Goal: Participate in discussion: Engage in conversation with other users on a specific topic

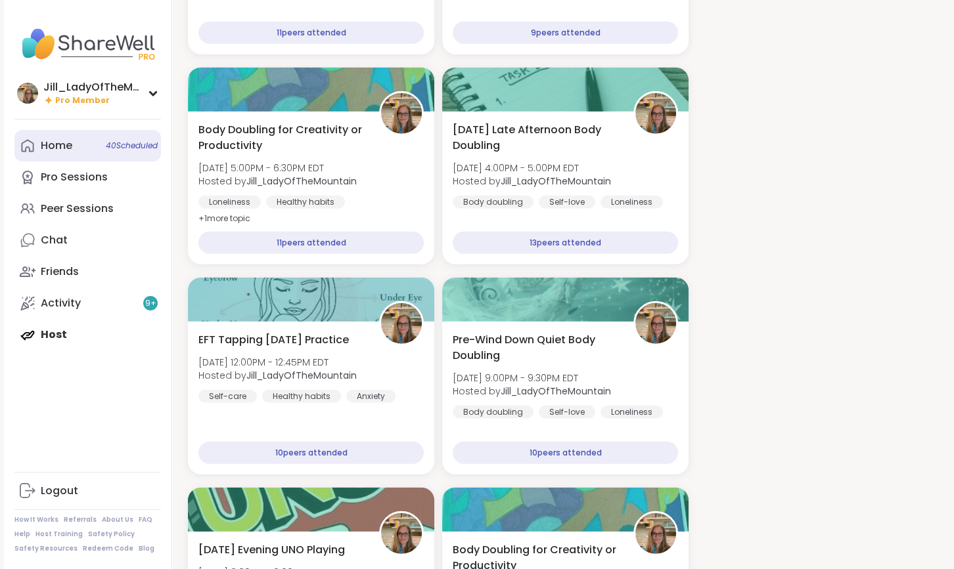
click at [116, 144] on span "40 Scheduled" at bounding box center [132, 146] width 52 height 11
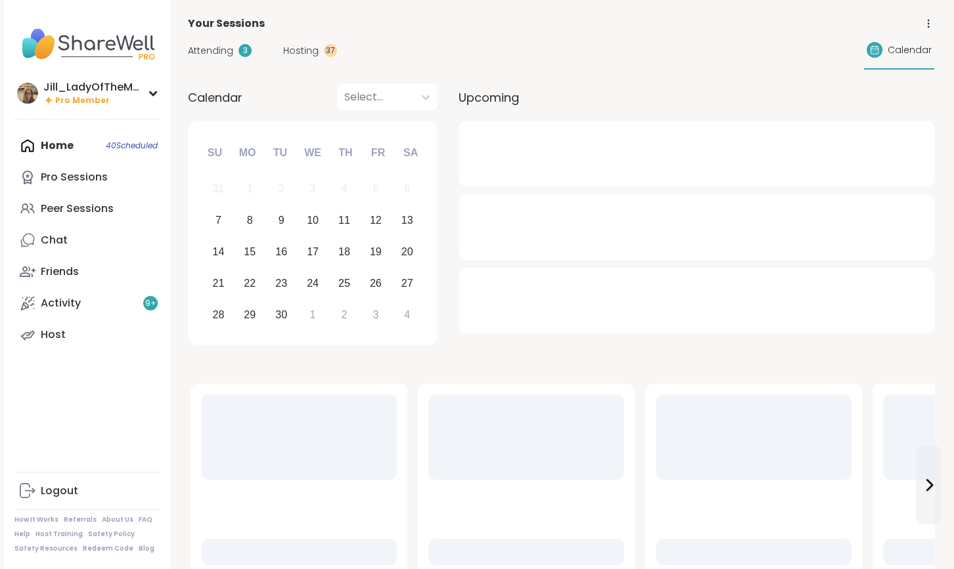
click at [219, 53] on span "Attending" at bounding box center [210, 51] width 45 height 14
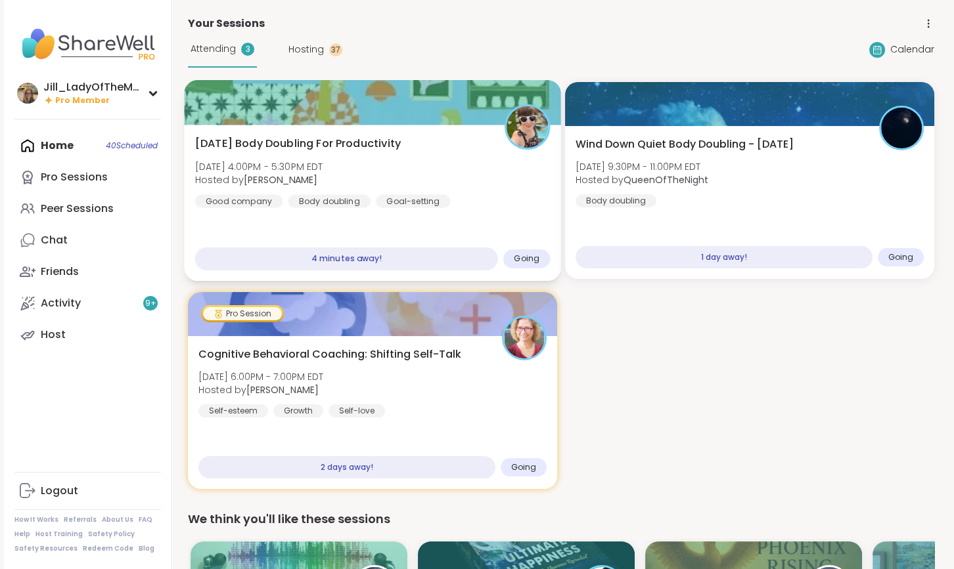
click at [454, 191] on div "[DATE] Body Doubling For Productivity [DATE] 4:00PM - 5:30PM EDT Hosted by [PER…" at bounding box center [372, 172] width 355 height 72
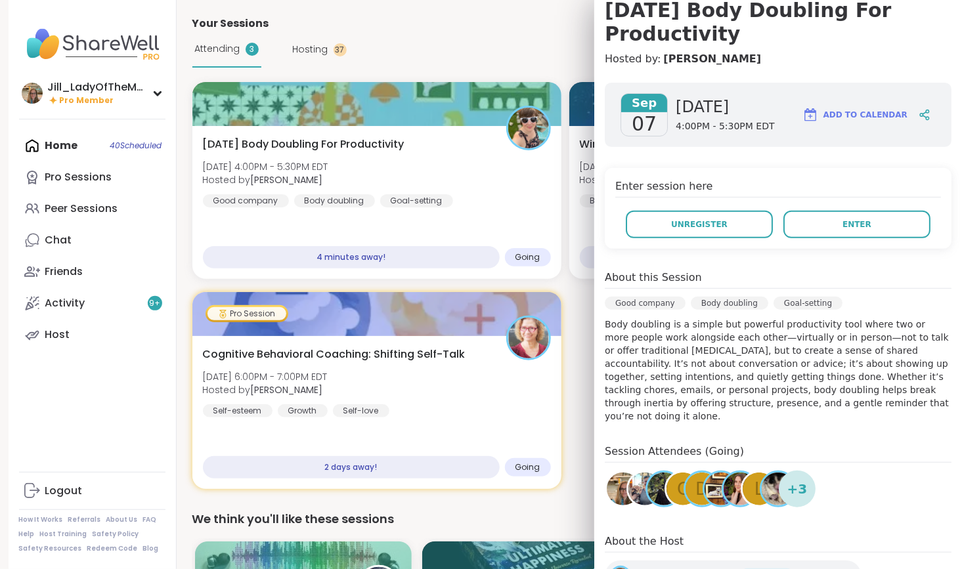
scroll to position [133, 0]
click at [843, 222] on span "Enter" at bounding box center [857, 224] width 29 height 12
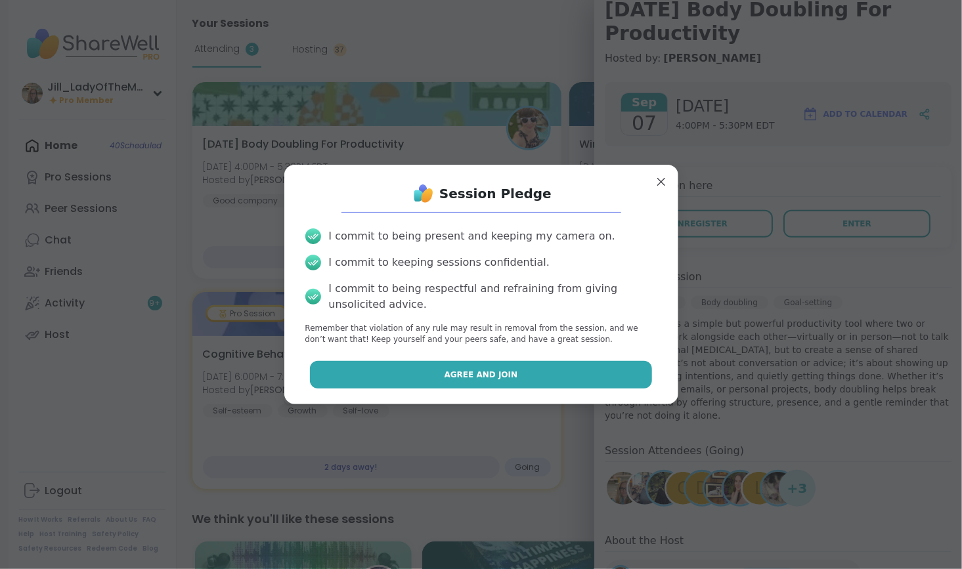
click at [584, 376] on button "Agree and Join" at bounding box center [481, 375] width 342 height 28
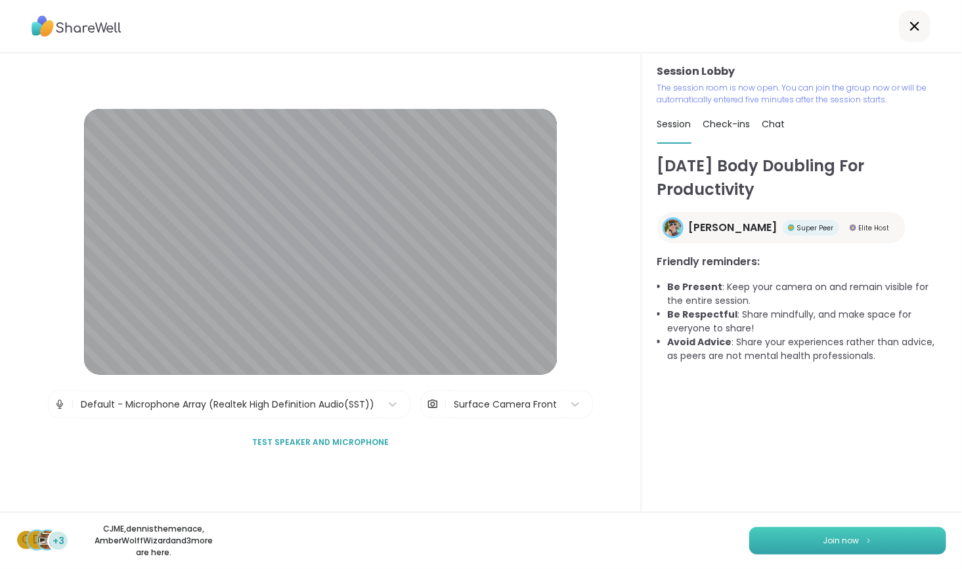
click at [809, 539] on button "Join now" at bounding box center [847, 541] width 197 height 28
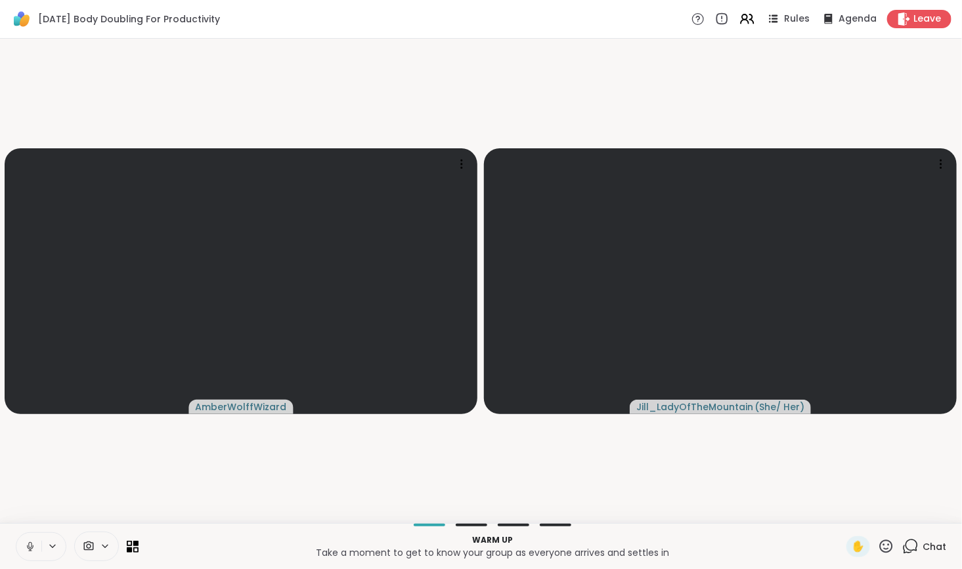
click at [906, 548] on icon at bounding box center [910, 546] width 16 height 16
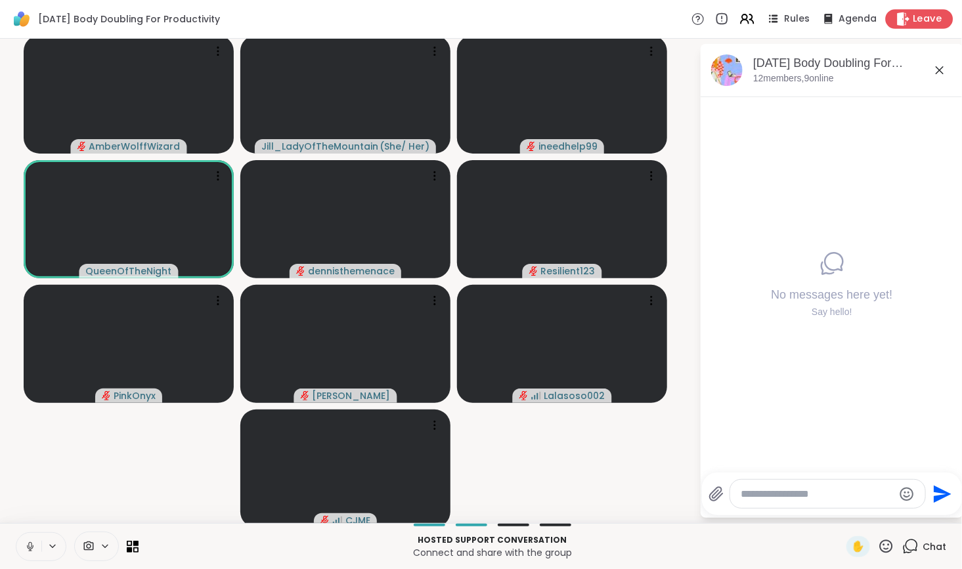
click at [913, 14] on span "Leave" at bounding box center [927, 19] width 29 height 14
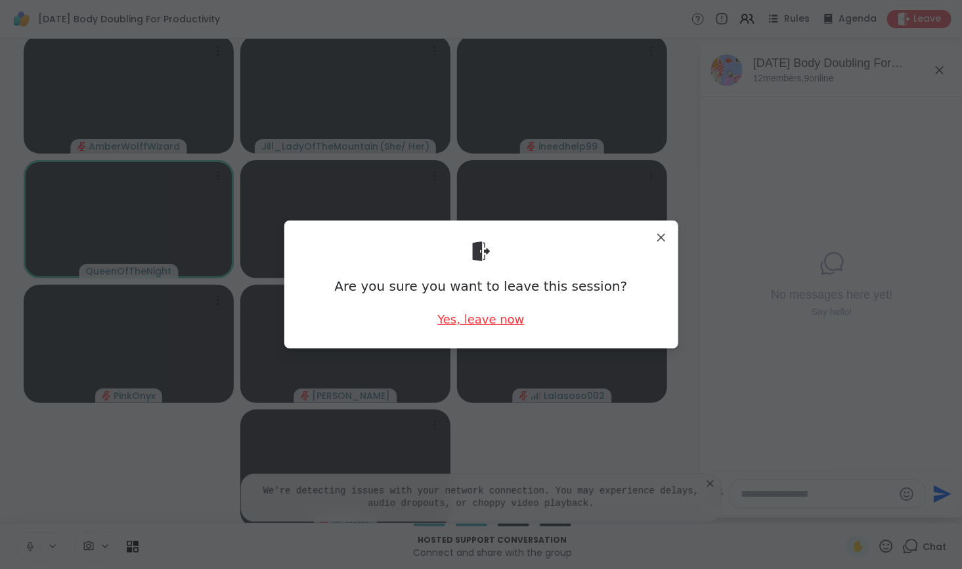
click at [485, 317] on div "Yes, leave now" at bounding box center [480, 319] width 87 height 16
click at [485, 321] on div "Yes, leave now" at bounding box center [480, 319] width 87 height 16
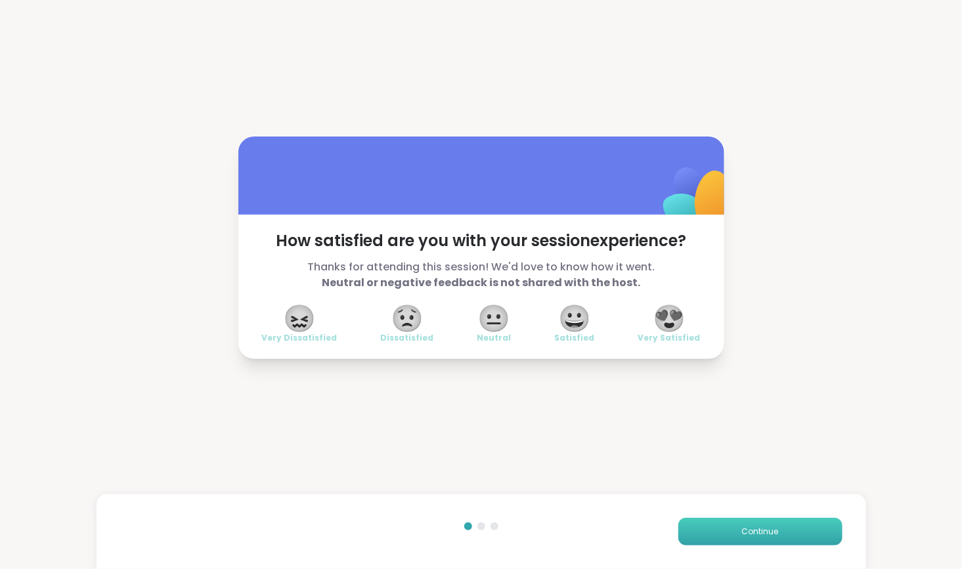
click at [719, 535] on button "Continue" at bounding box center [760, 532] width 164 height 28
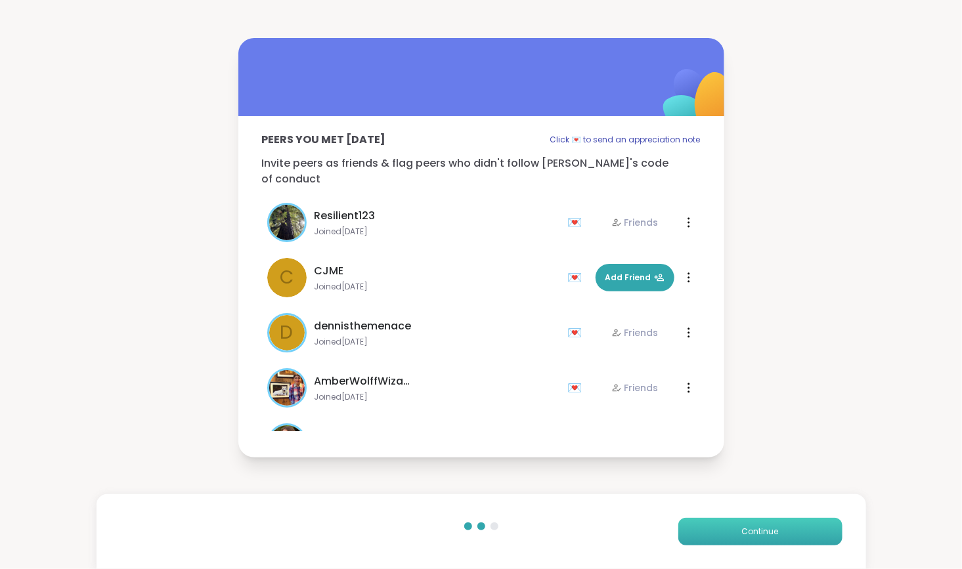
click at [713, 536] on button "Continue" at bounding box center [760, 532] width 164 height 28
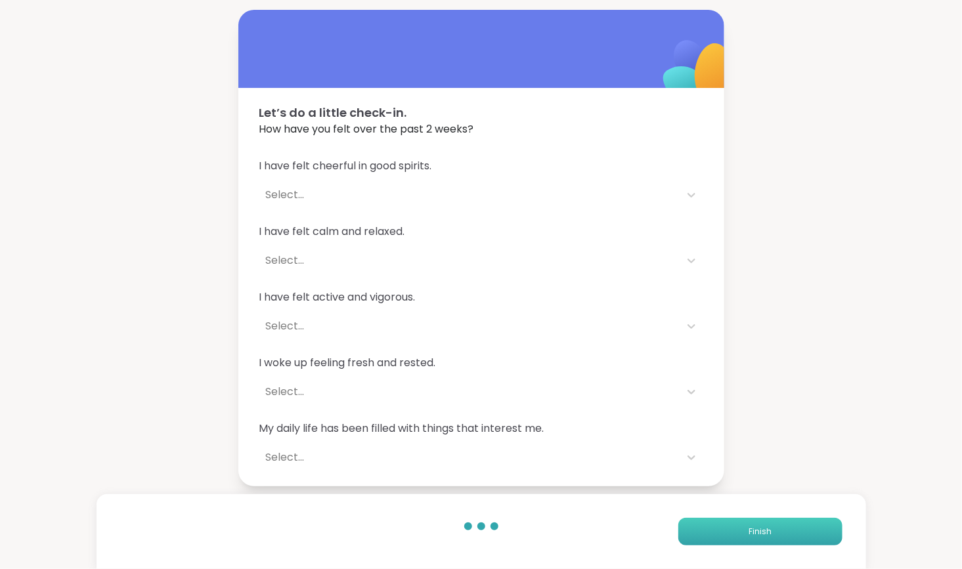
click at [713, 536] on button "Finish" at bounding box center [760, 532] width 164 height 28
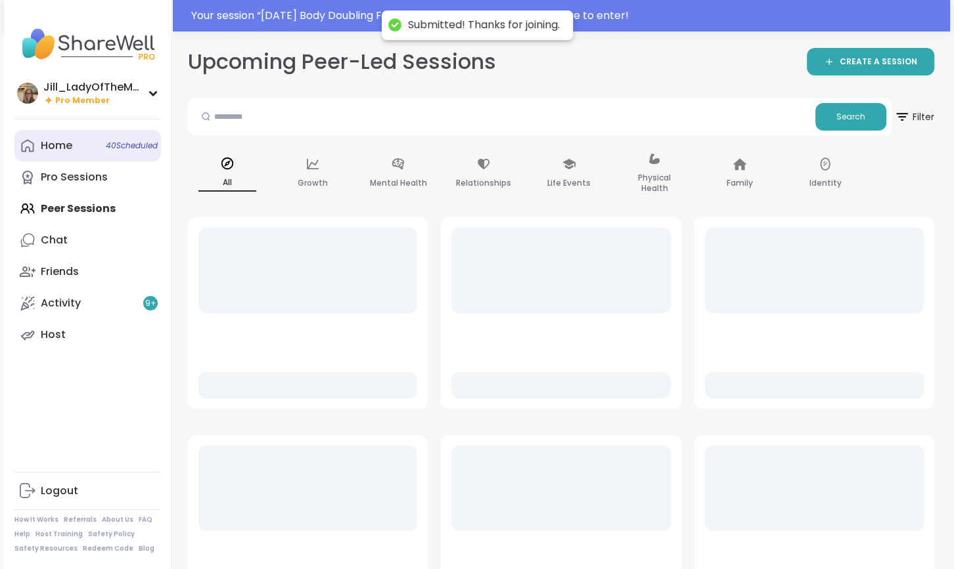
click at [91, 154] on link "Home 40 Scheduled" at bounding box center [87, 146] width 146 height 32
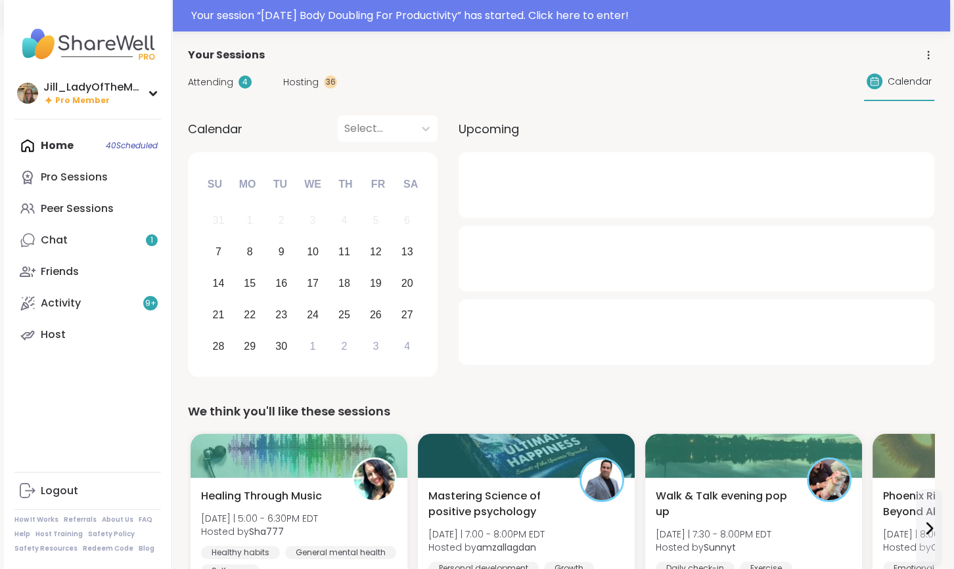
click at [243, 81] on div "4" at bounding box center [244, 82] width 13 height 13
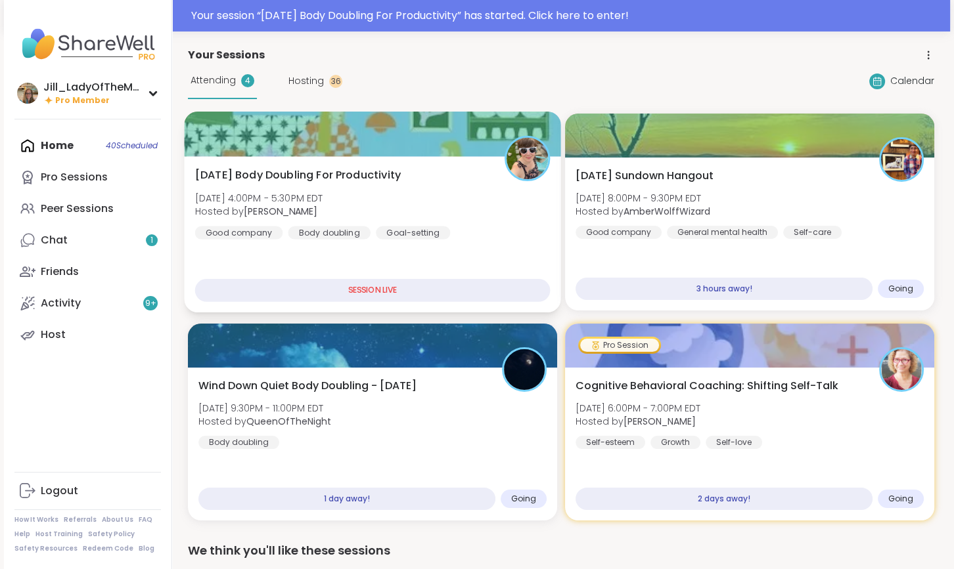
click at [426, 229] on div "Goal-setting" at bounding box center [413, 232] width 74 height 13
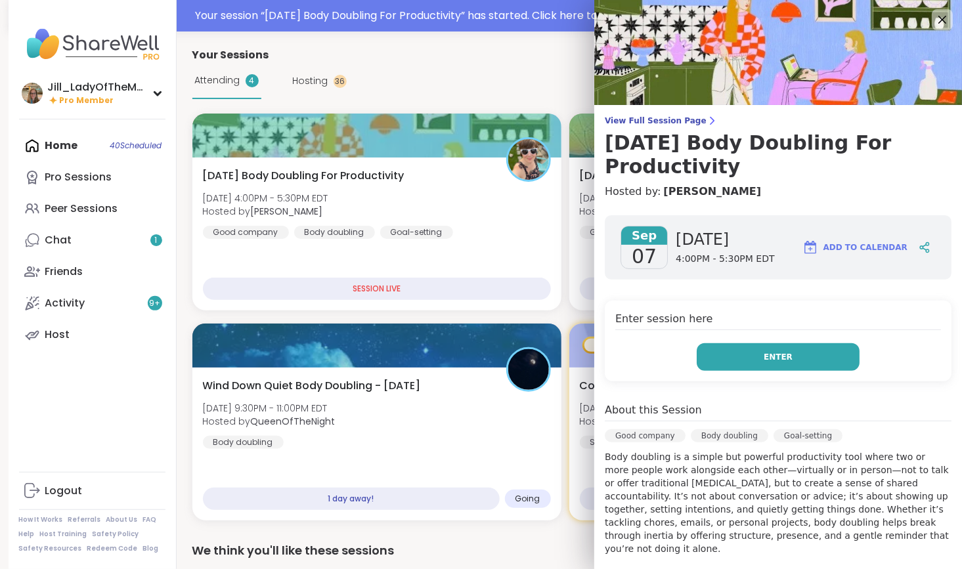
click at [750, 355] on button "Enter" at bounding box center [778, 357] width 163 height 28
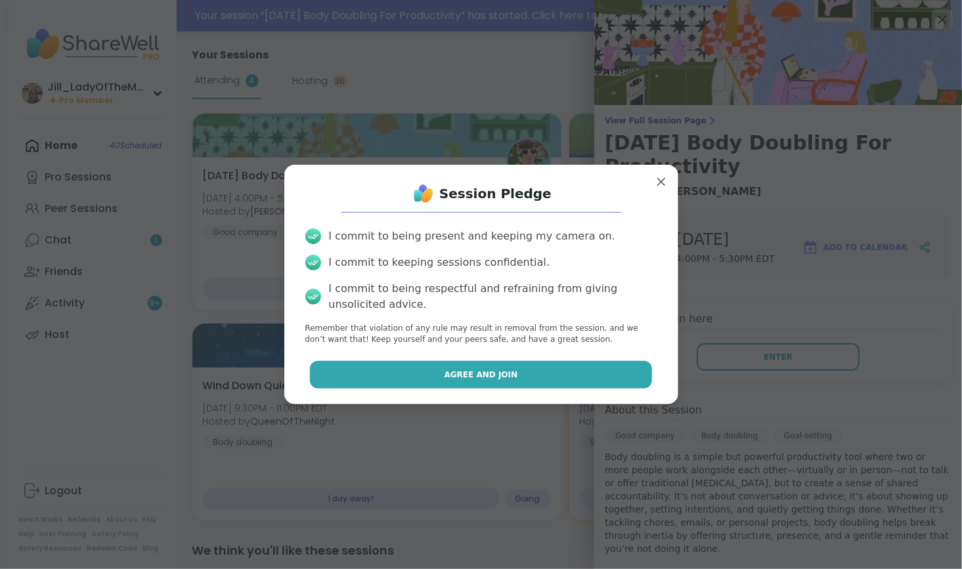
click at [591, 376] on button "Agree and Join" at bounding box center [481, 375] width 342 height 28
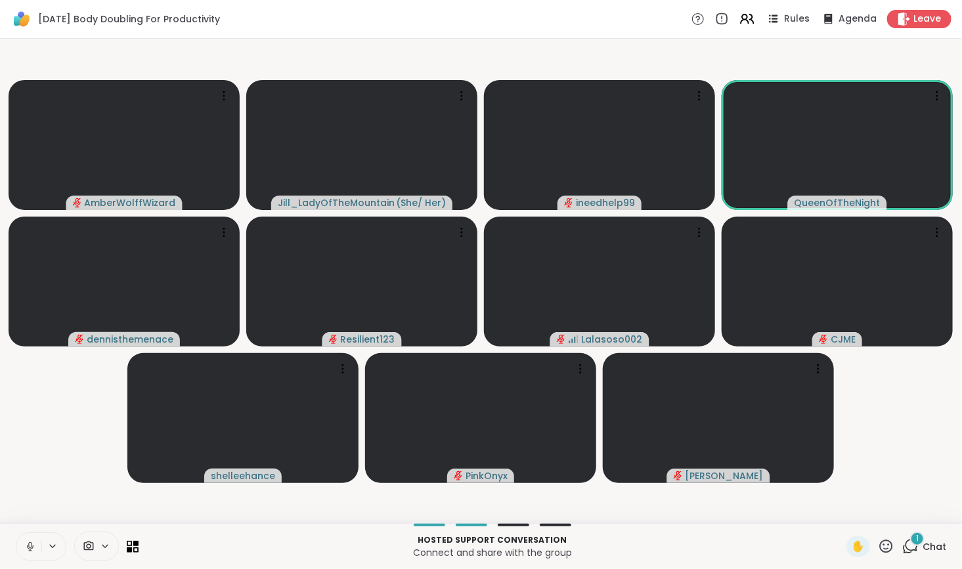
click at [910, 540] on div "1" at bounding box center [917, 539] width 14 height 14
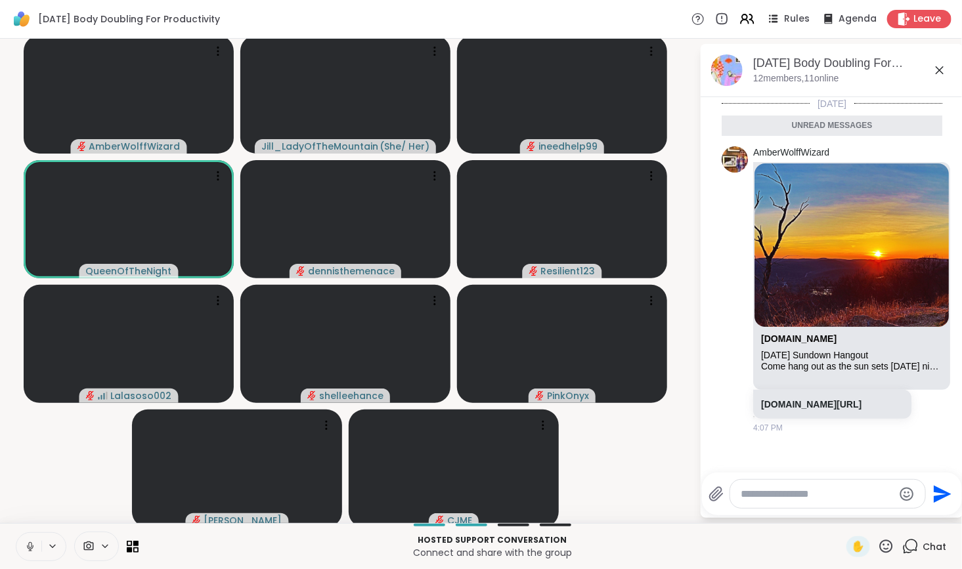
click at [29, 550] on icon at bounding box center [30, 547] width 12 height 12
click at [751, 500] on textarea "Type your message" at bounding box center [817, 494] width 153 height 13
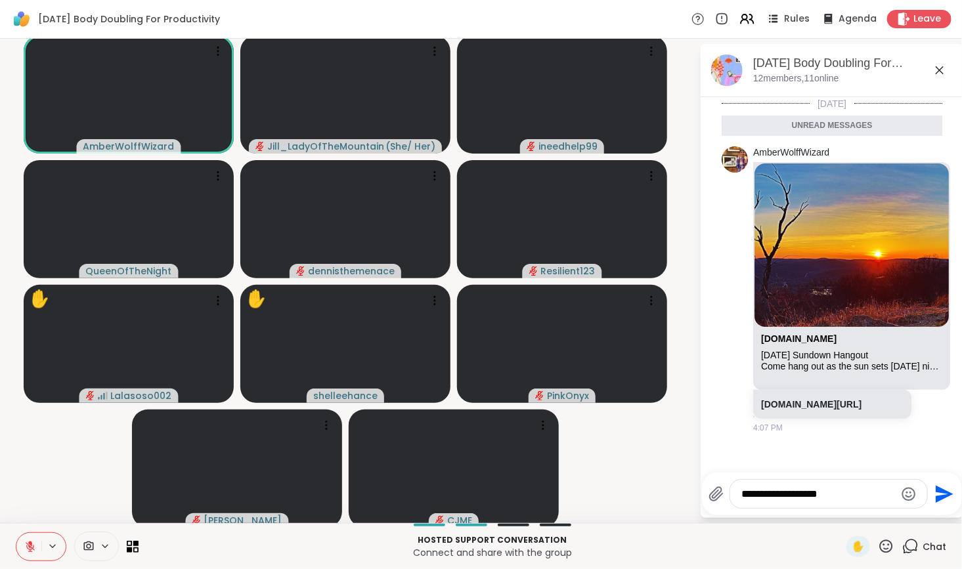
type textarea "**********"
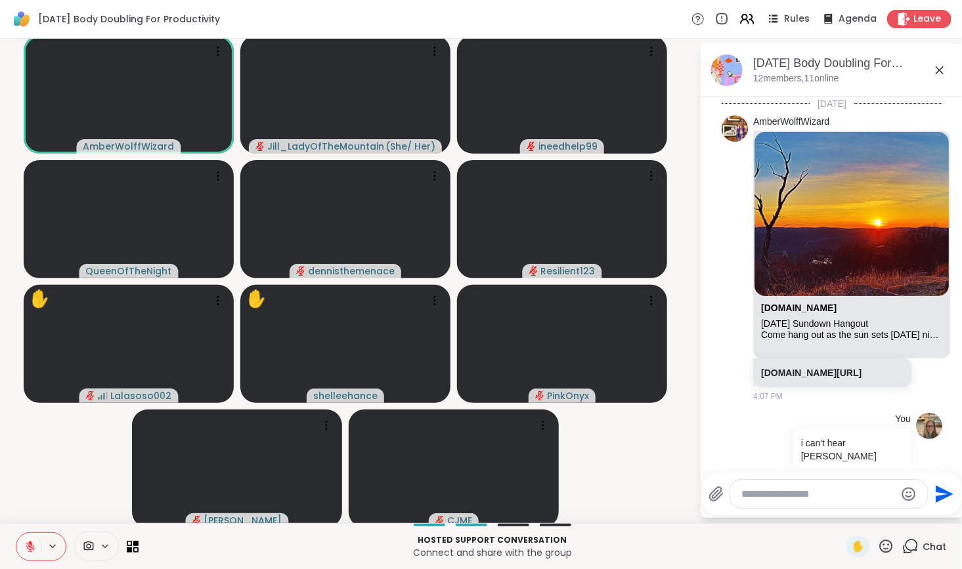
scroll to position [38, 0]
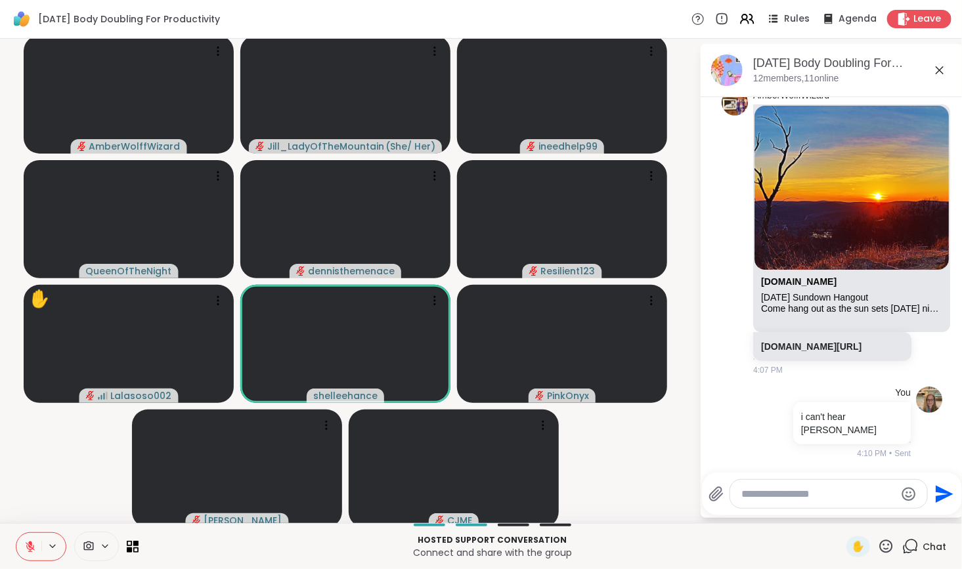
click at [790, 502] on div at bounding box center [828, 494] width 197 height 28
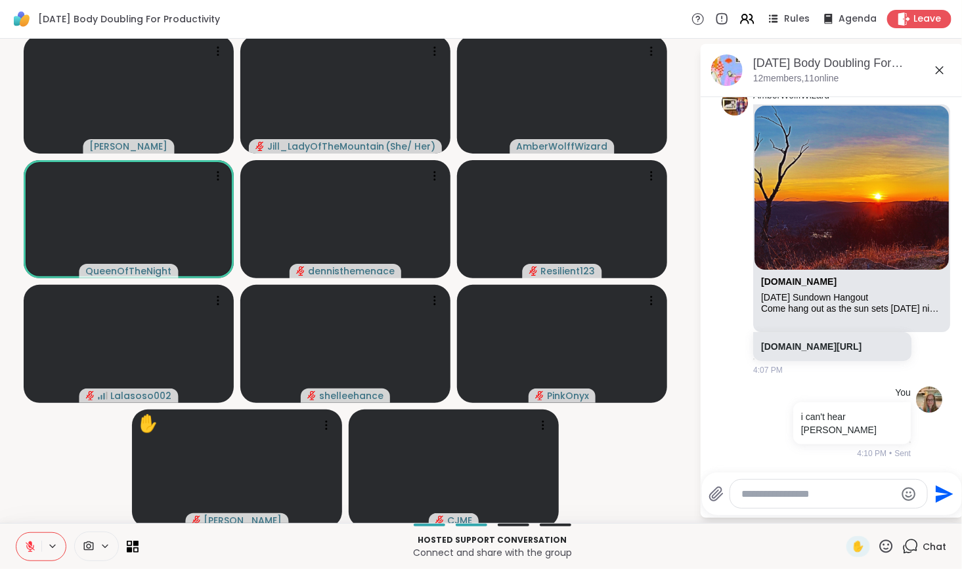
scroll to position [121, 0]
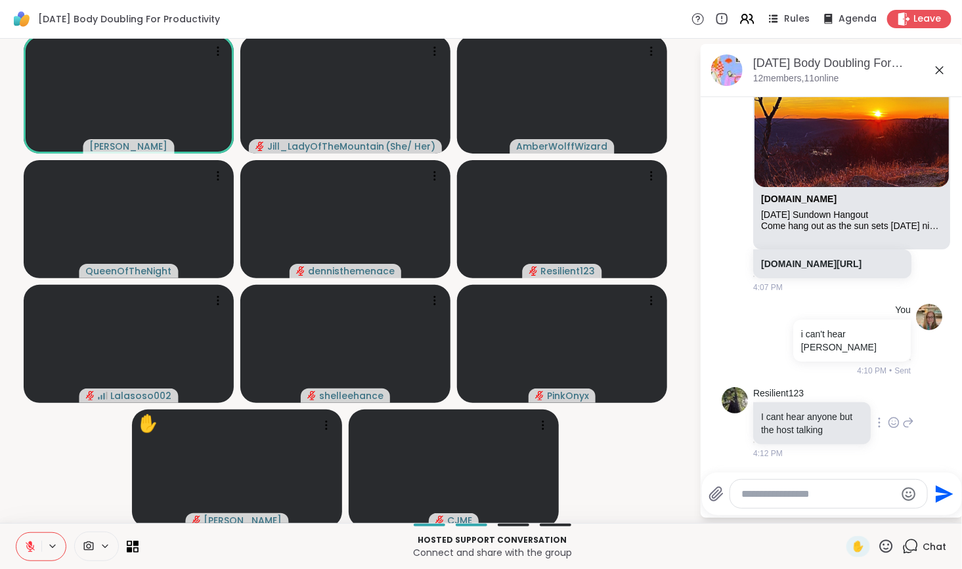
click at [902, 422] on icon at bounding box center [908, 423] width 12 height 16
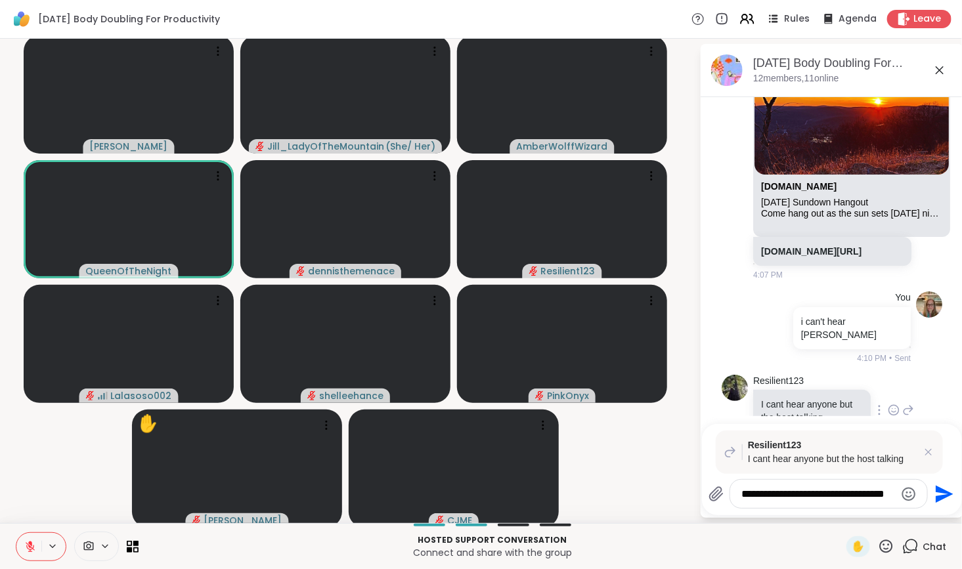
scroll to position [0, 0]
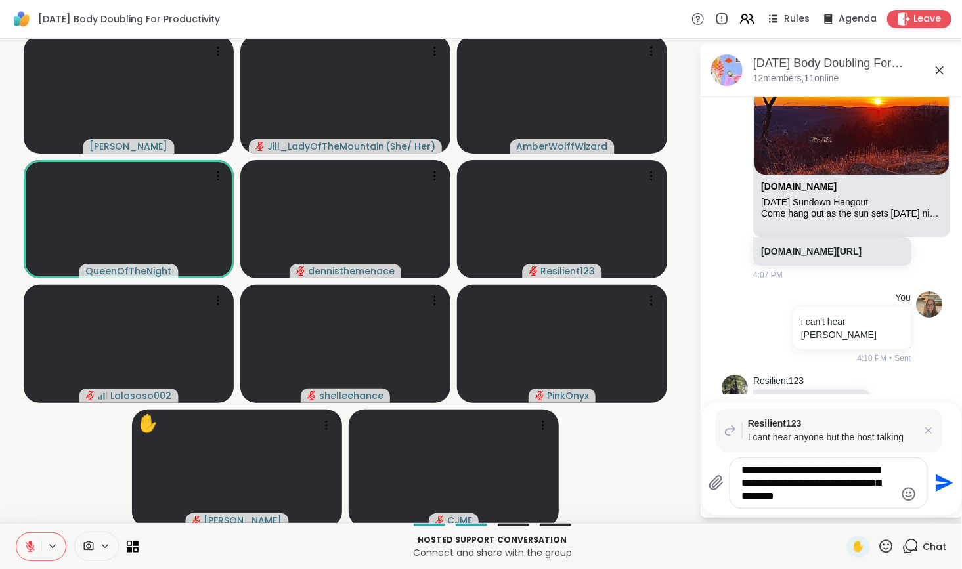
type textarea "**********"
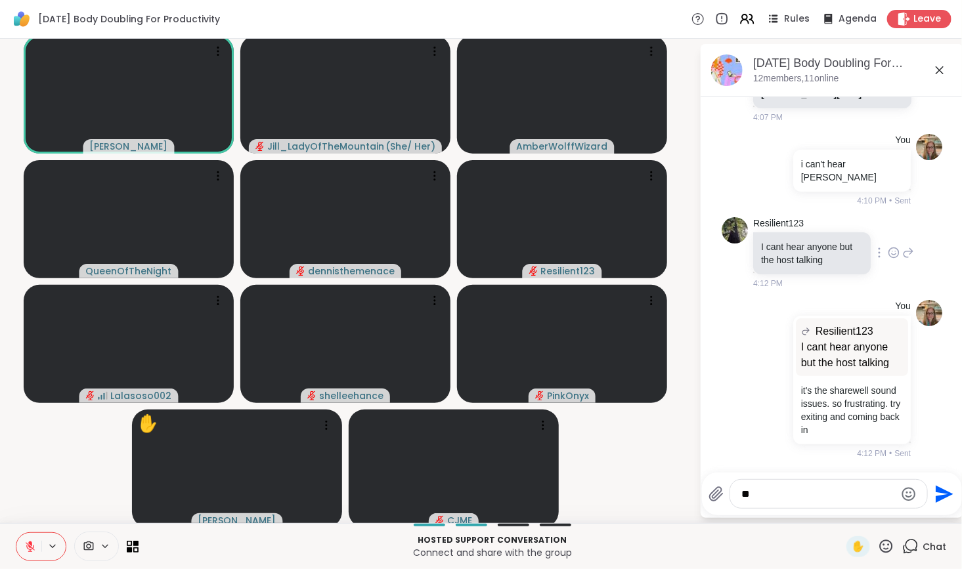
type textarea "*"
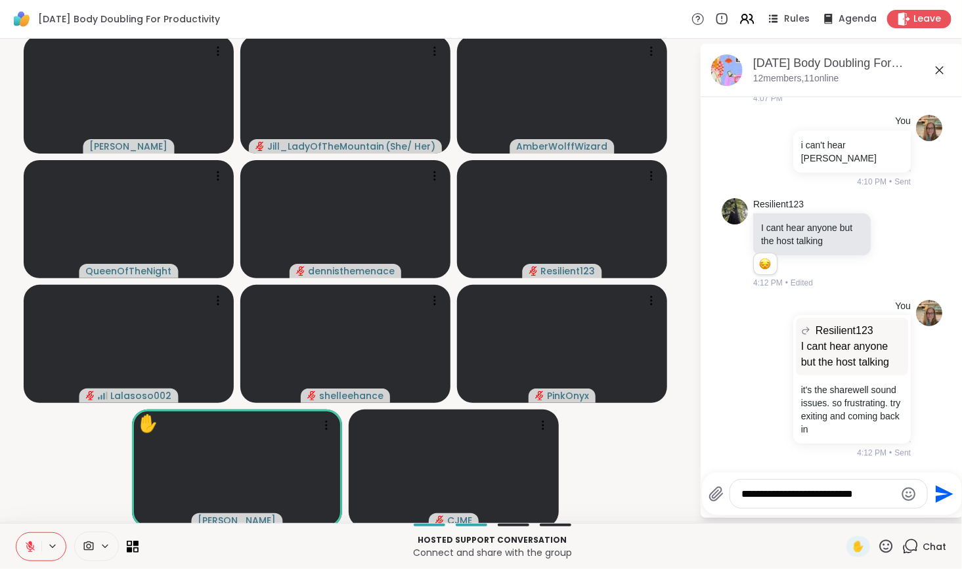
type textarea "**********"
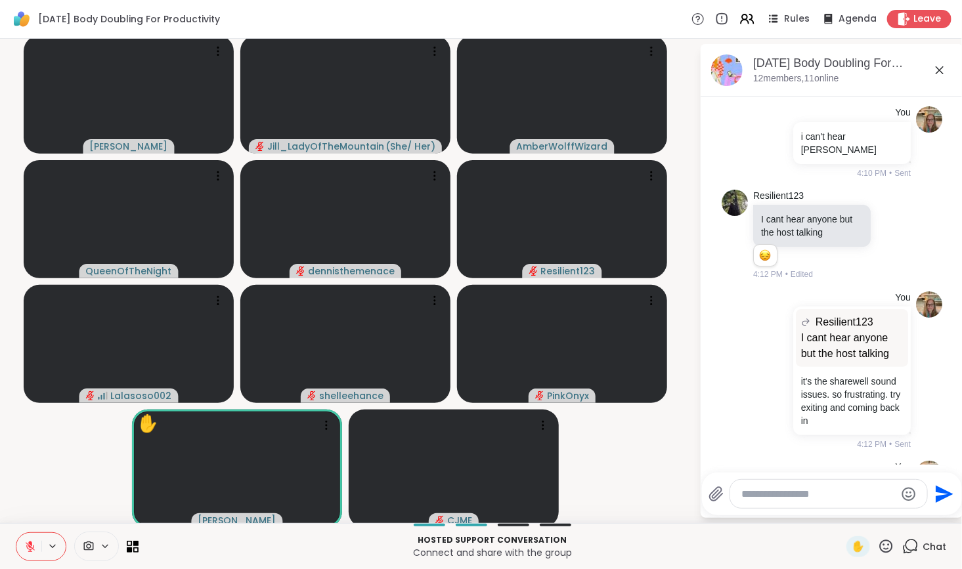
scroll to position [408, 0]
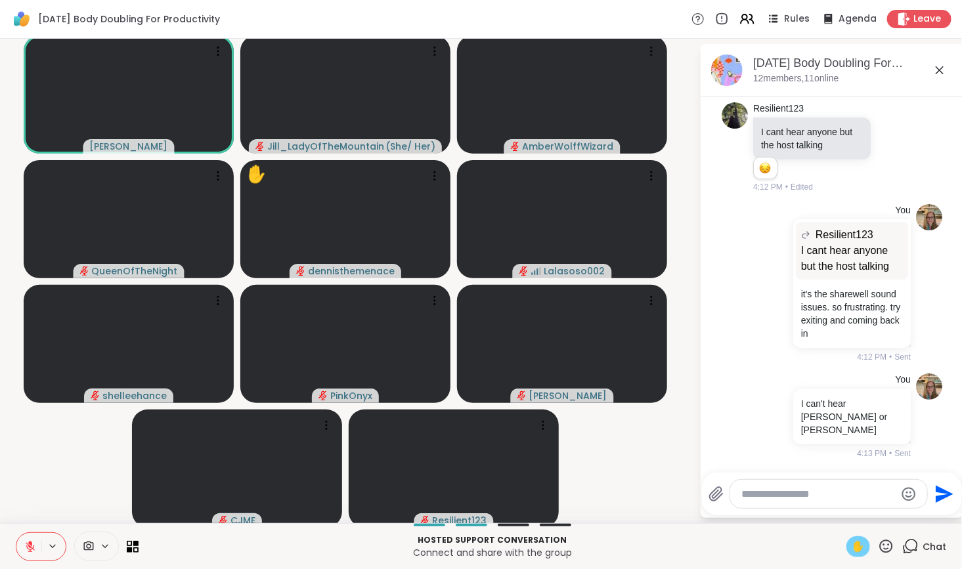
click at [852, 548] on span "✋" at bounding box center [858, 547] width 13 height 16
click at [852, 547] on span "✋" at bounding box center [858, 547] width 13 height 16
click at [19, 541] on button at bounding box center [28, 547] width 25 height 28
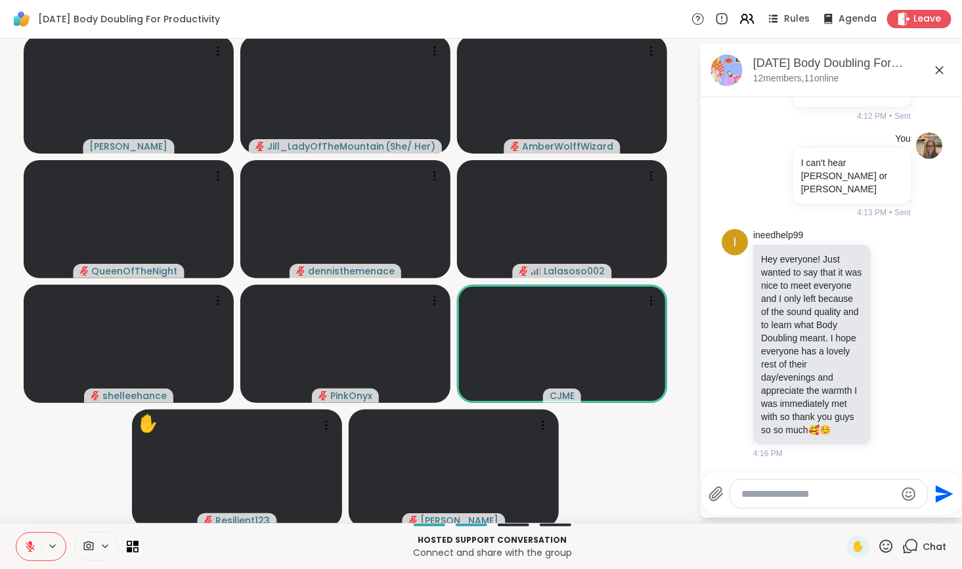
click at [742, 493] on textarea "Type your message" at bounding box center [818, 494] width 153 height 13
click at [743, 498] on textarea "Type your message" at bounding box center [818, 494] width 153 height 13
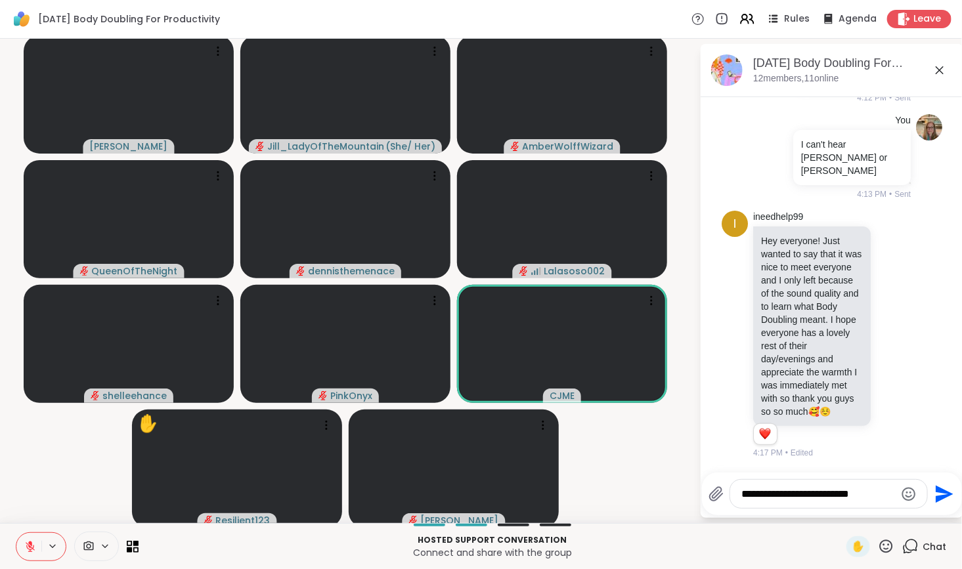
type textarea "**********"
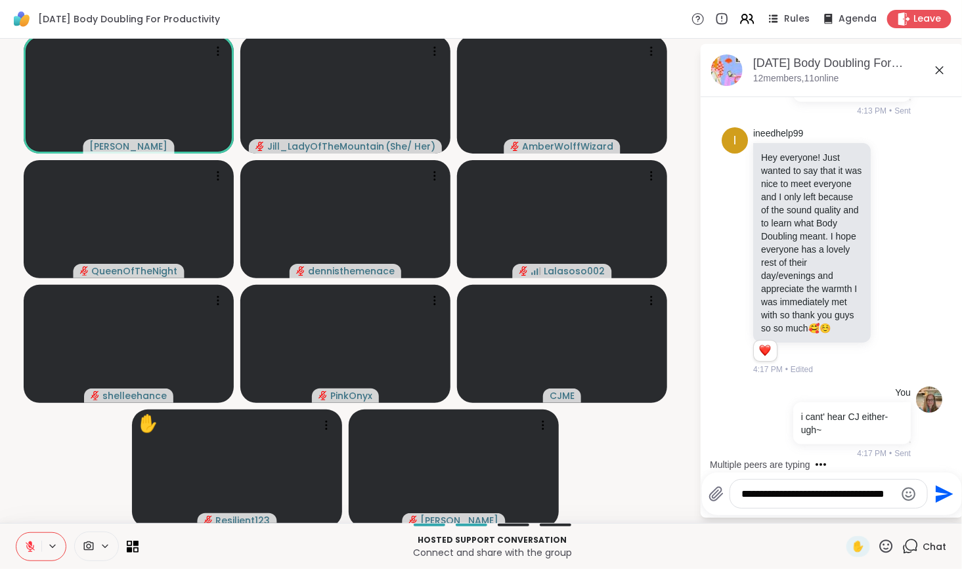
scroll to position [0, 0]
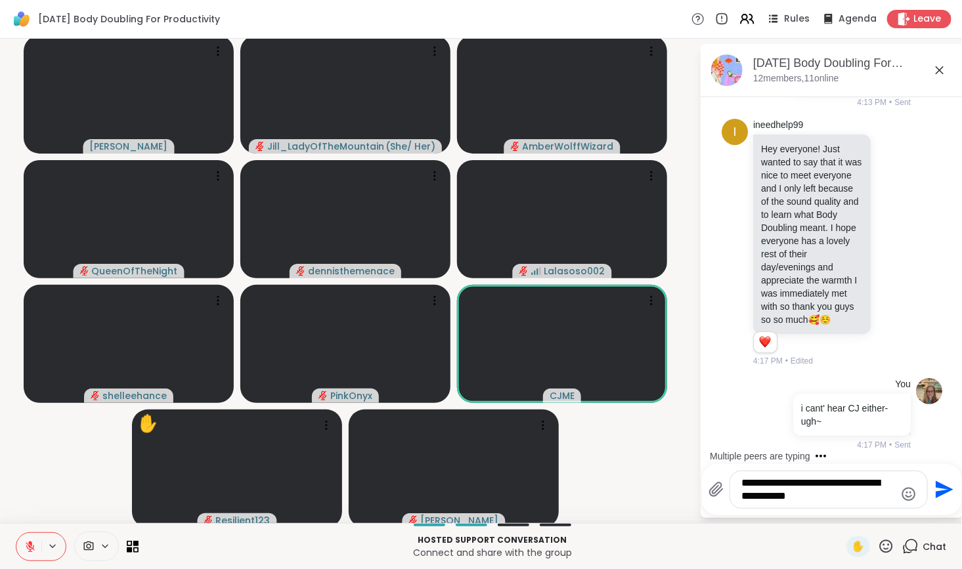
type textarea "**********"
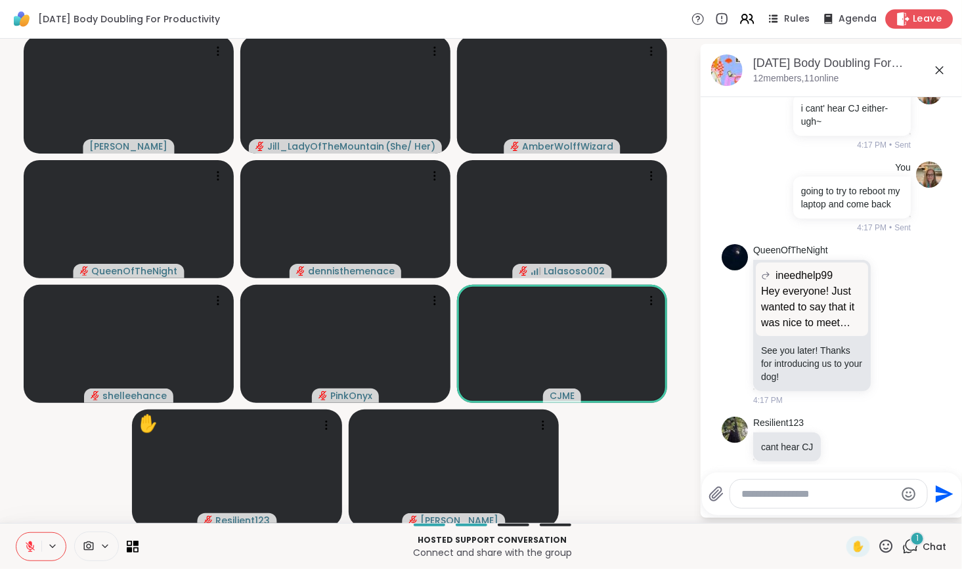
scroll to position [1116, 0]
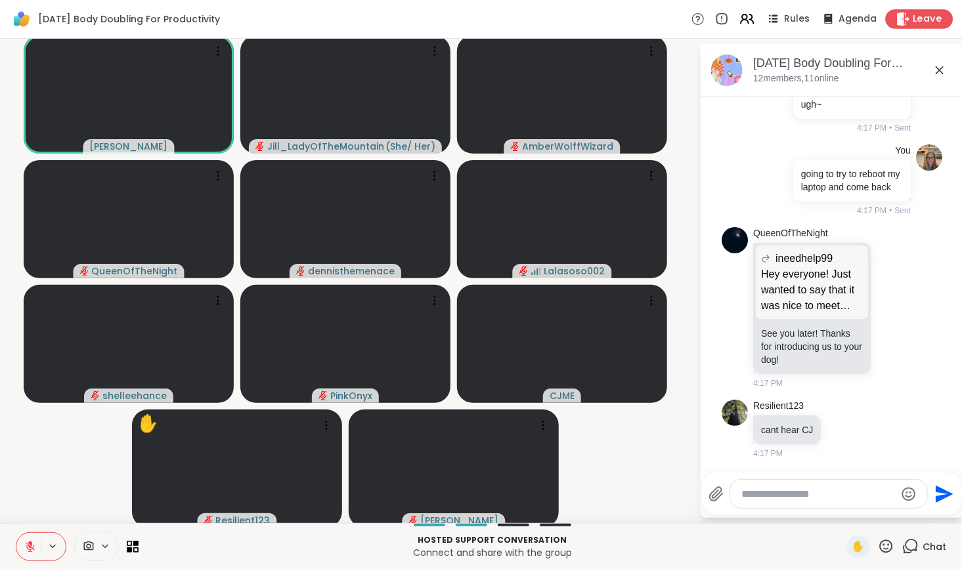
click at [900, 20] on icon at bounding box center [903, 19] width 14 height 14
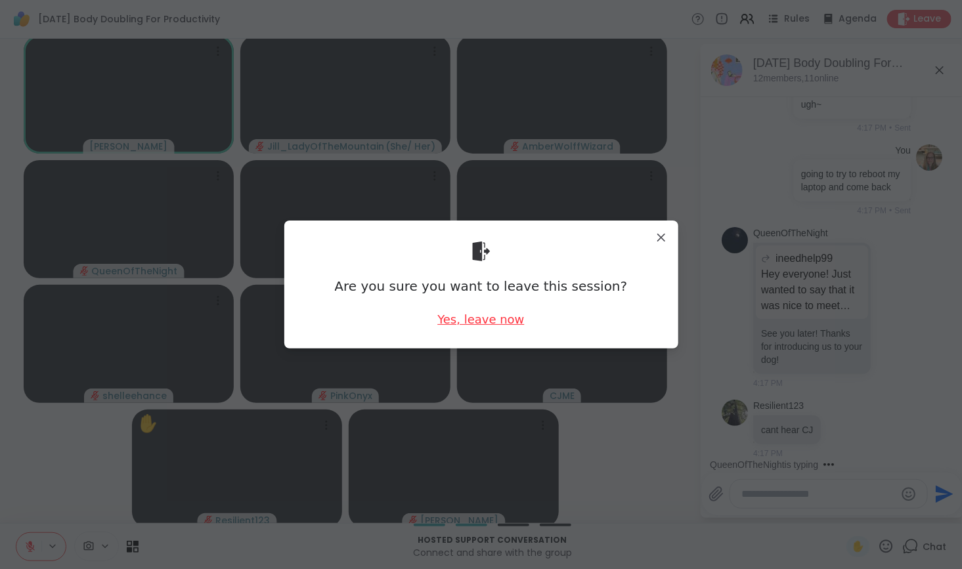
click at [466, 321] on div "Yes, leave now" at bounding box center [480, 319] width 87 height 16
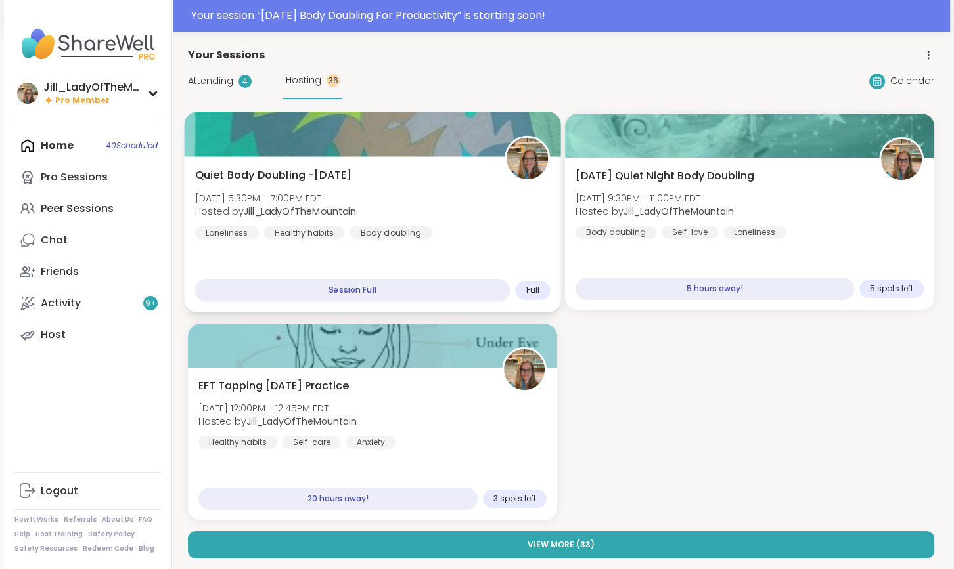
click at [470, 191] on div "Quiet Body Doubling -Sunday Sun, Sep 07 | 5:30PM - 7:00PM EDT Hosted by Jill_La…" at bounding box center [372, 203] width 355 height 72
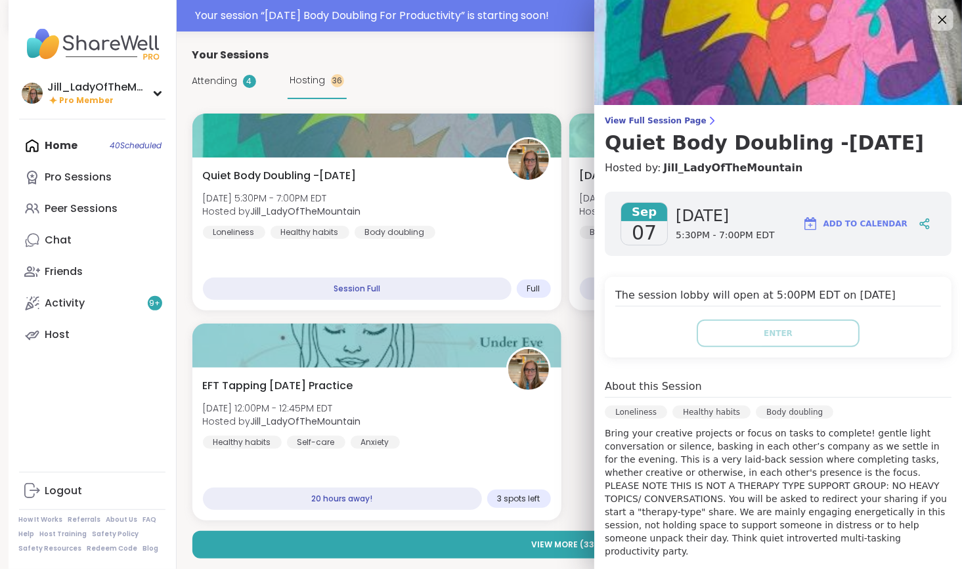
click at [934, 17] on icon at bounding box center [942, 19] width 16 height 16
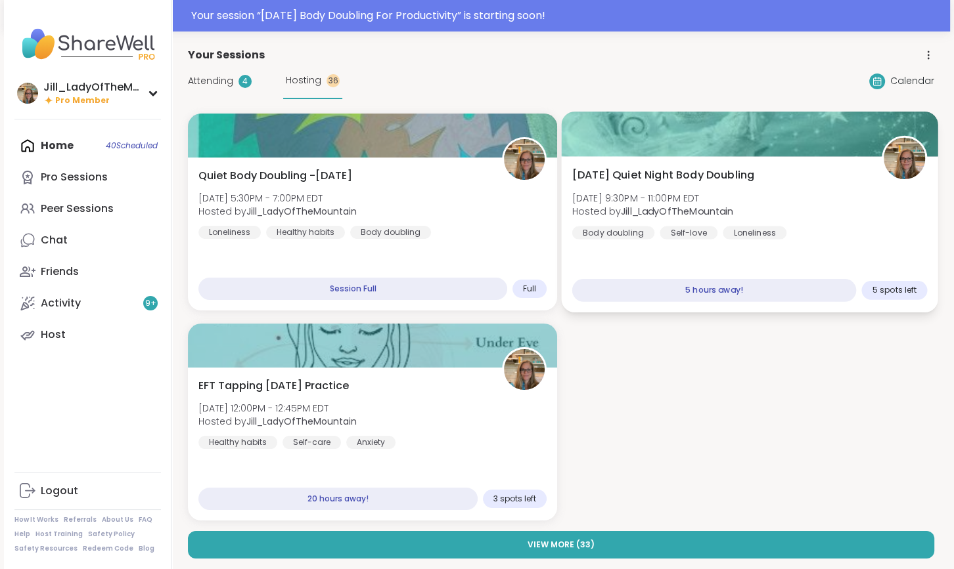
click at [820, 228] on div "Sunday Quiet Night Body Doubling Sun, Sep 07 | 9:30PM - 11:00PM EDT Hosted by J…" at bounding box center [749, 203] width 355 height 72
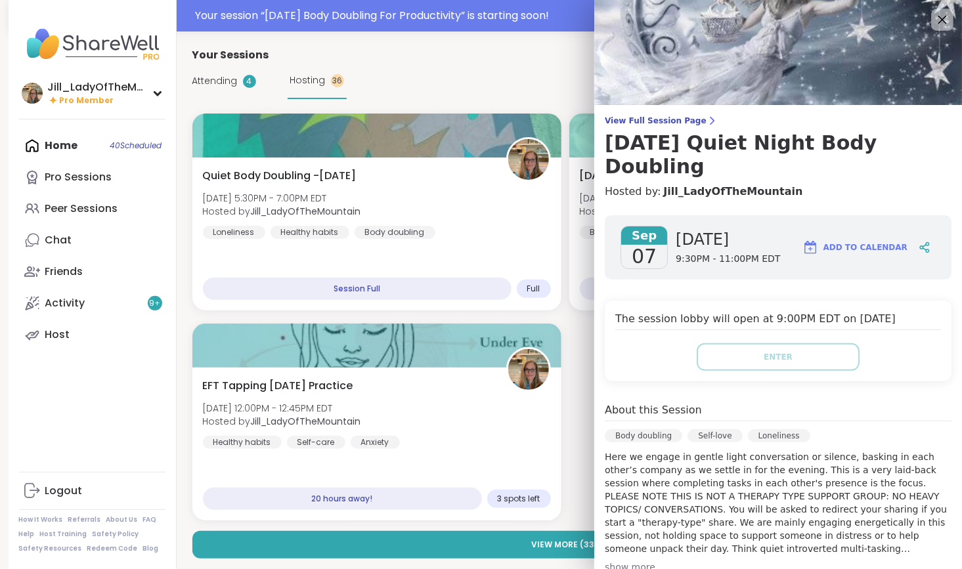
click at [934, 19] on icon at bounding box center [942, 19] width 16 height 16
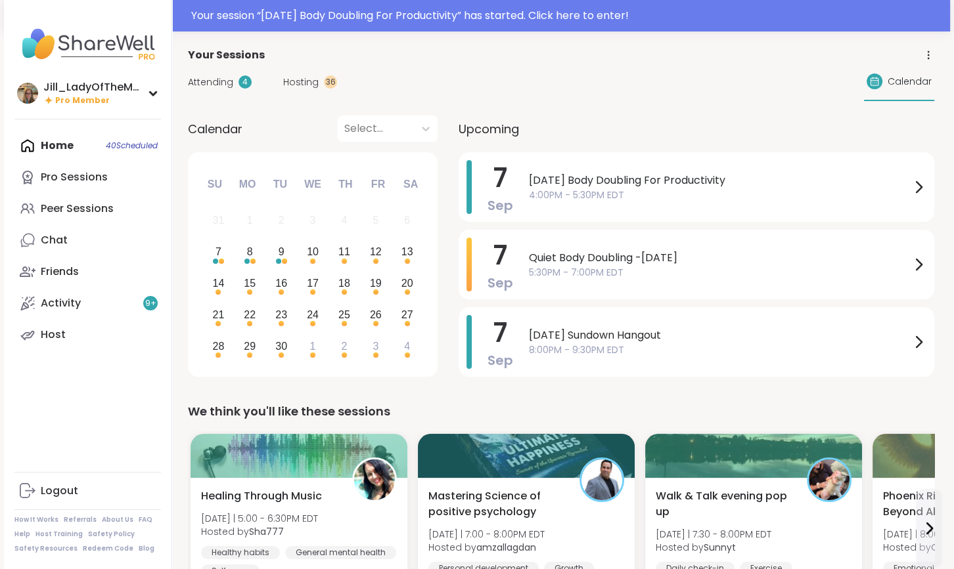
click at [225, 90] on div "Attending 4 Hosting 36 Calendar" at bounding box center [561, 82] width 746 height 38
click at [219, 85] on span "Attending" at bounding box center [210, 83] width 45 height 14
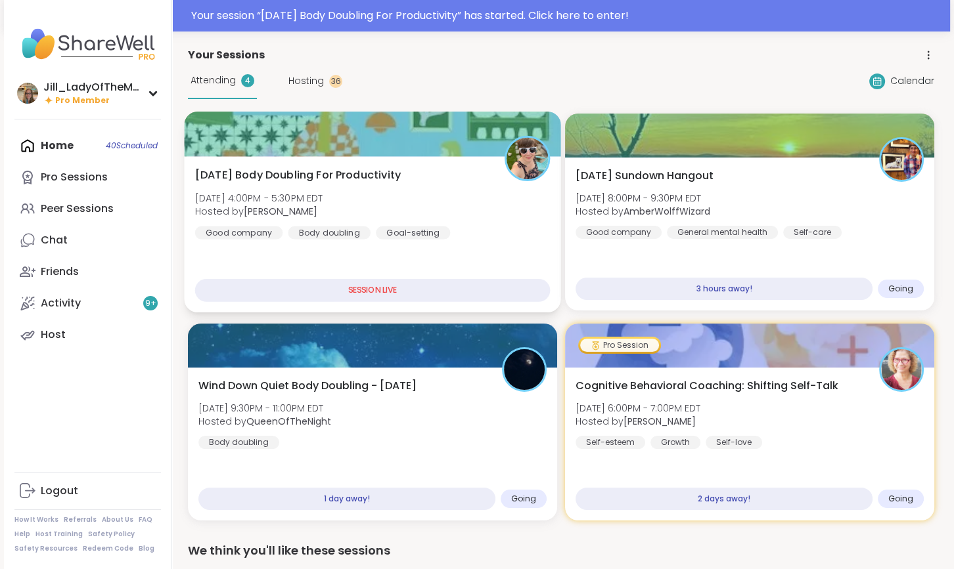
click at [323, 204] on span "[DATE] 4:00PM - 5:30PM EDT" at bounding box center [259, 197] width 128 height 13
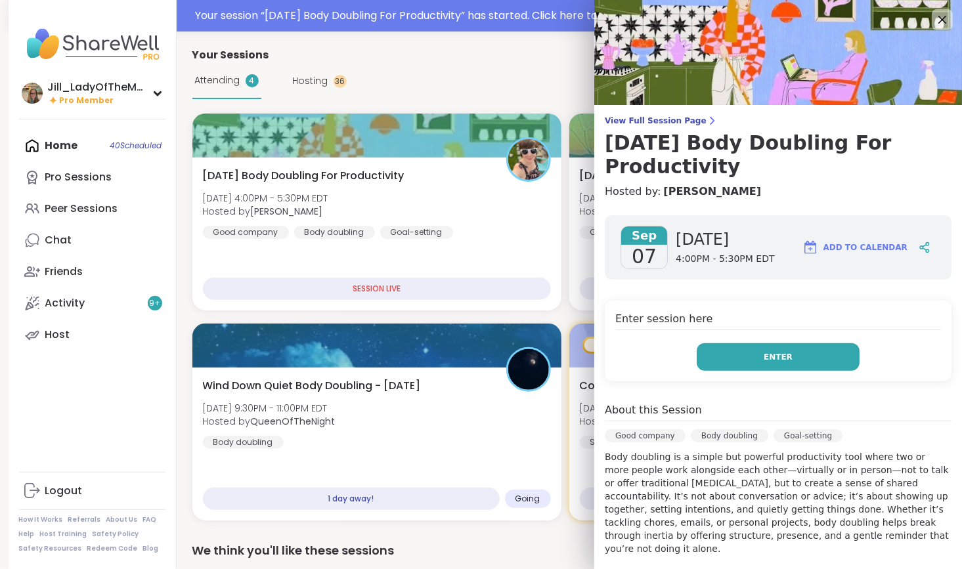
click at [725, 353] on button "Enter" at bounding box center [778, 357] width 163 height 28
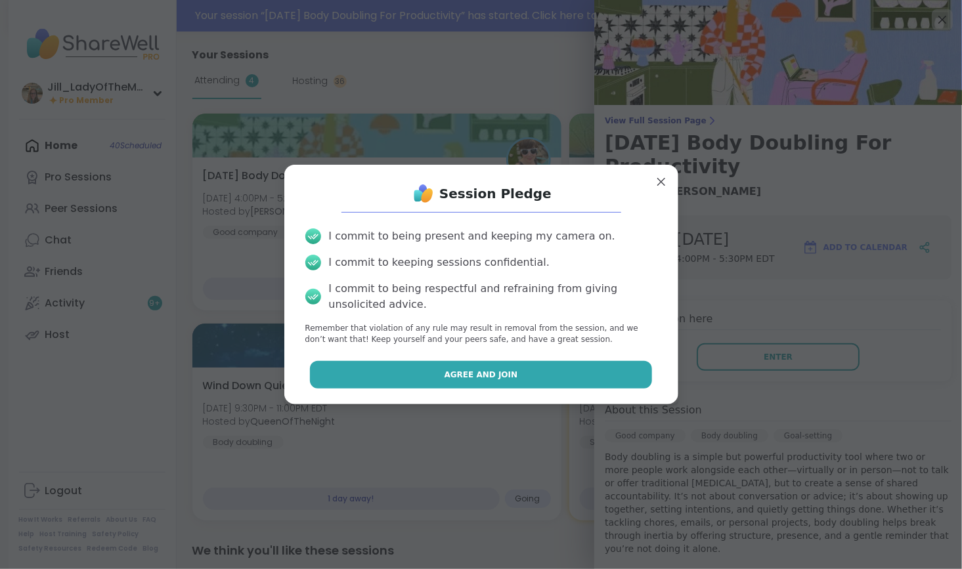
click at [571, 372] on button "Agree and Join" at bounding box center [481, 375] width 342 height 28
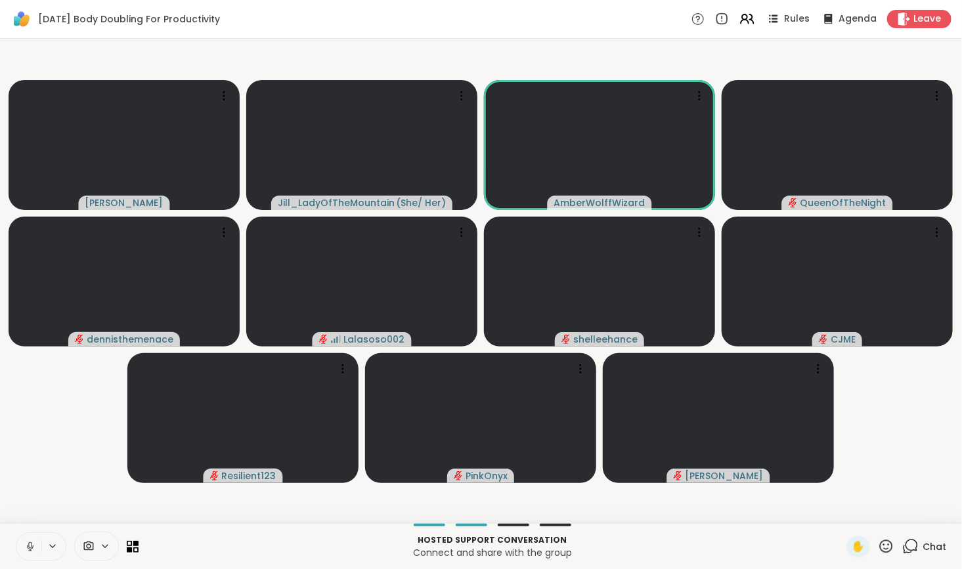
click at [12, 554] on div "Hosted support conversation Connect and share with the group ✋ Chat" at bounding box center [481, 546] width 962 height 46
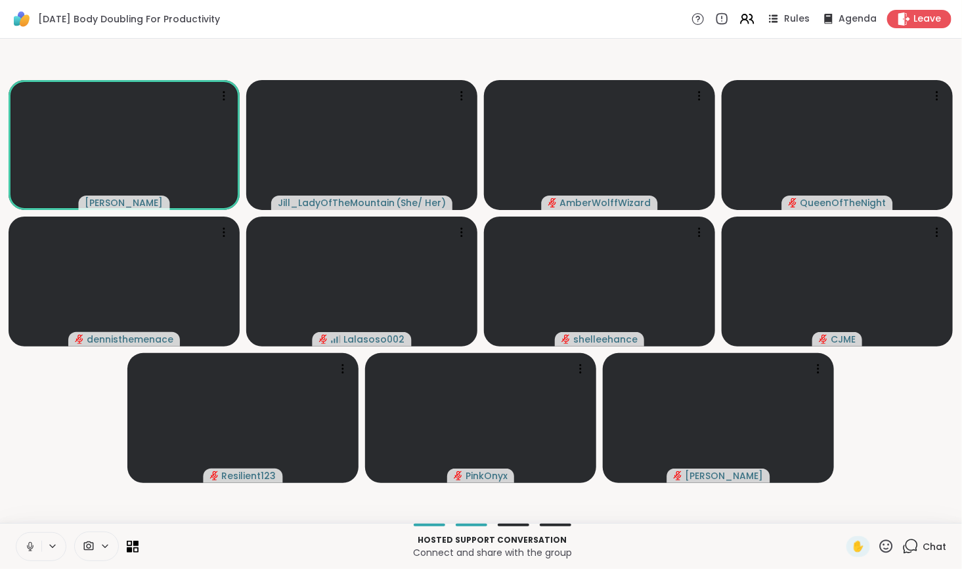
click at [17, 546] on button at bounding box center [28, 547] width 25 height 28
click at [905, 549] on icon at bounding box center [910, 546] width 16 height 16
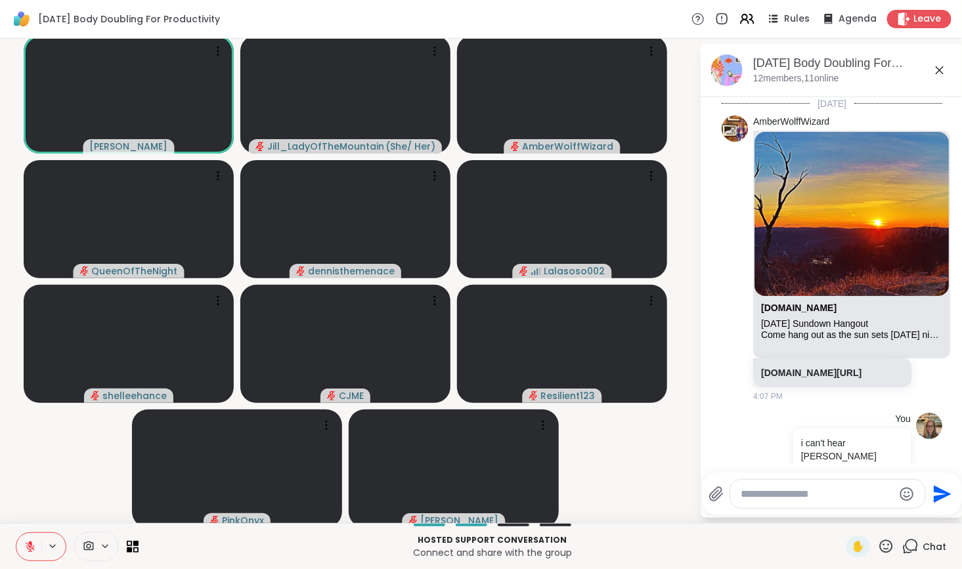
scroll to position [1116, 0]
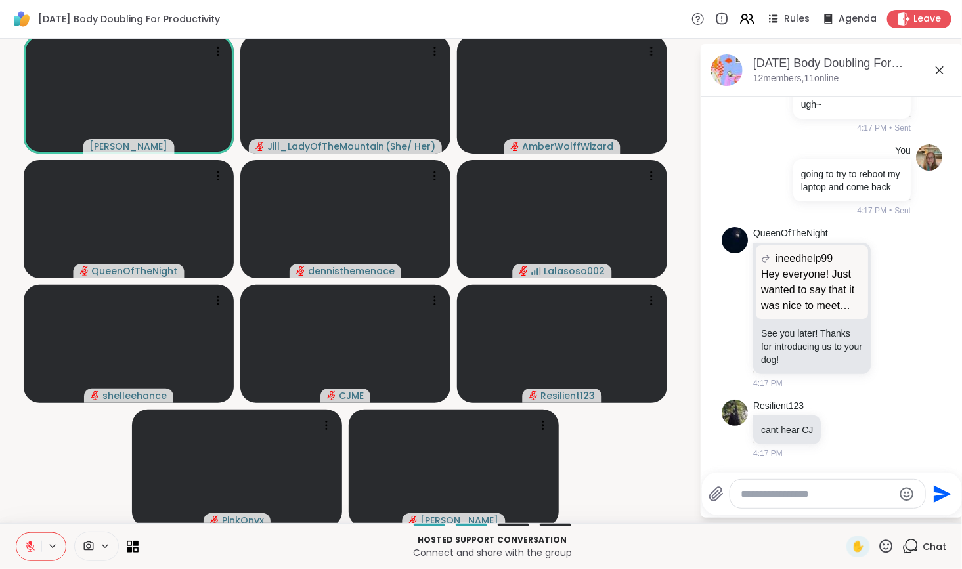
click at [785, 497] on textarea "Type your message" at bounding box center [817, 494] width 153 height 13
click at [30, 543] on icon at bounding box center [30, 543] width 4 height 5
click at [29, 546] on icon at bounding box center [29, 545] width 3 height 6
click at [28, 546] on icon at bounding box center [30, 546] width 9 height 9
click at [28, 546] on icon at bounding box center [29, 545] width 3 height 6
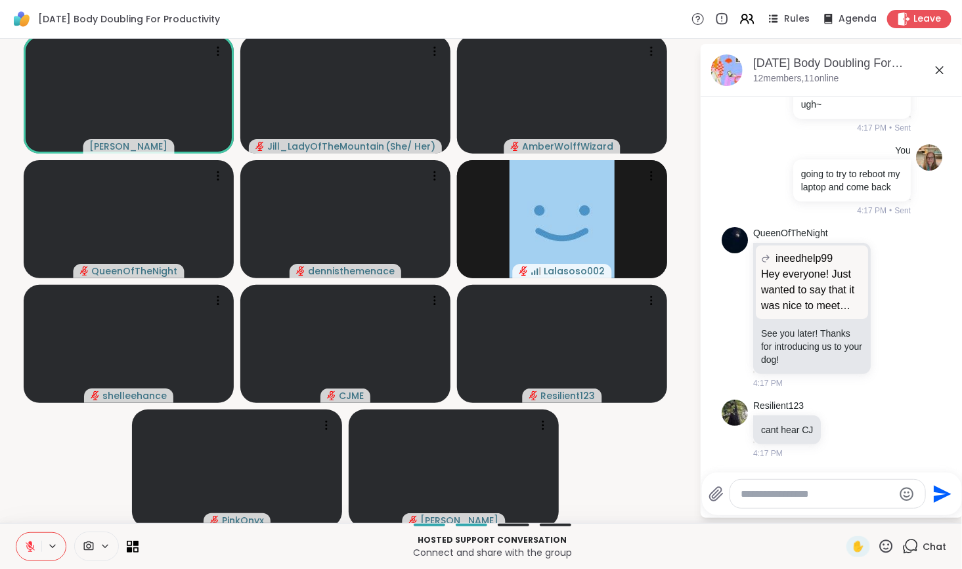
click at [33, 546] on icon at bounding box center [30, 547] width 12 height 12
click at [717, 22] on icon at bounding box center [721, 19] width 14 height 14
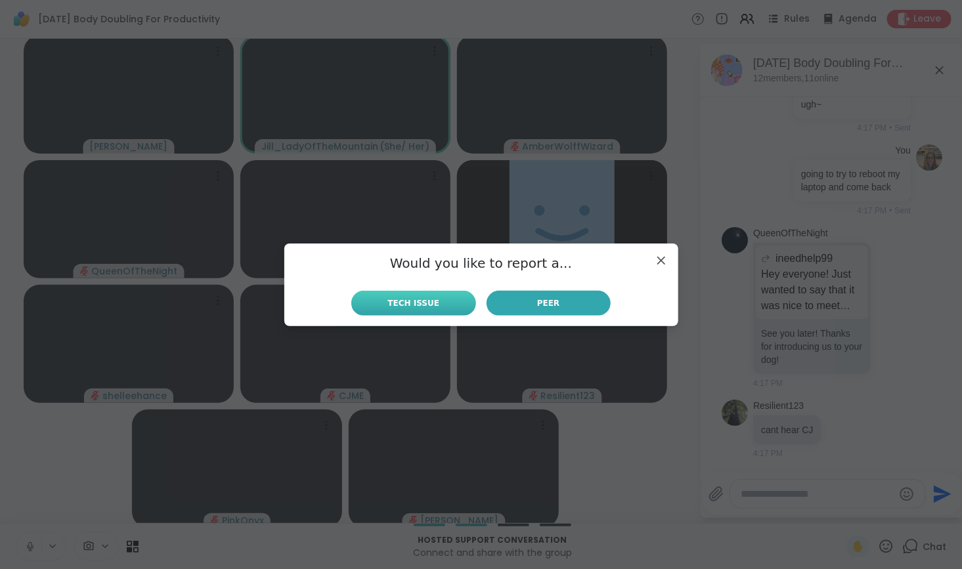
click at [430, 302] on button "Tech Issue" at bounding box center [413, 303] width 124 height 25
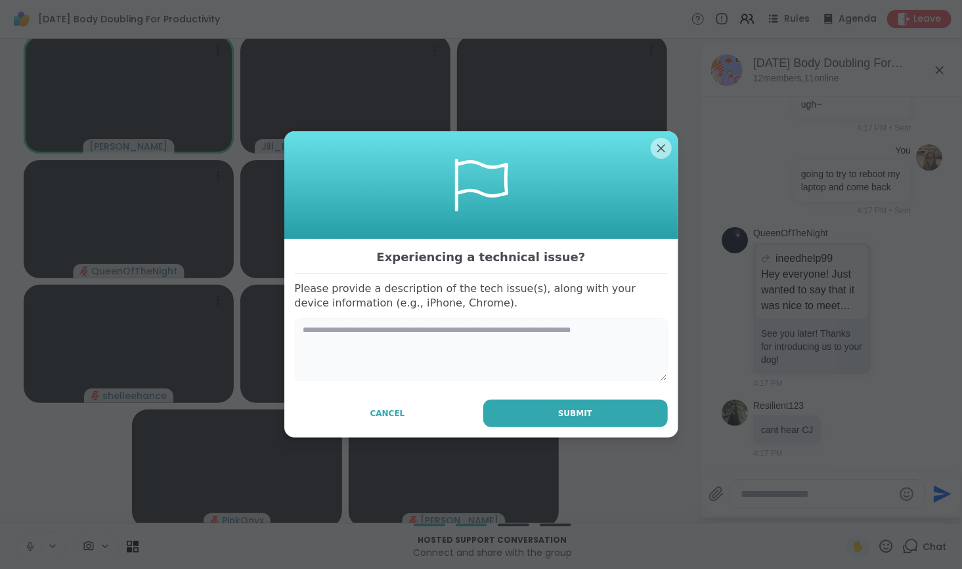
click at [445, 336] on textarea at bounding box center [481, 349] width 373 height 63
type textarea "**********"
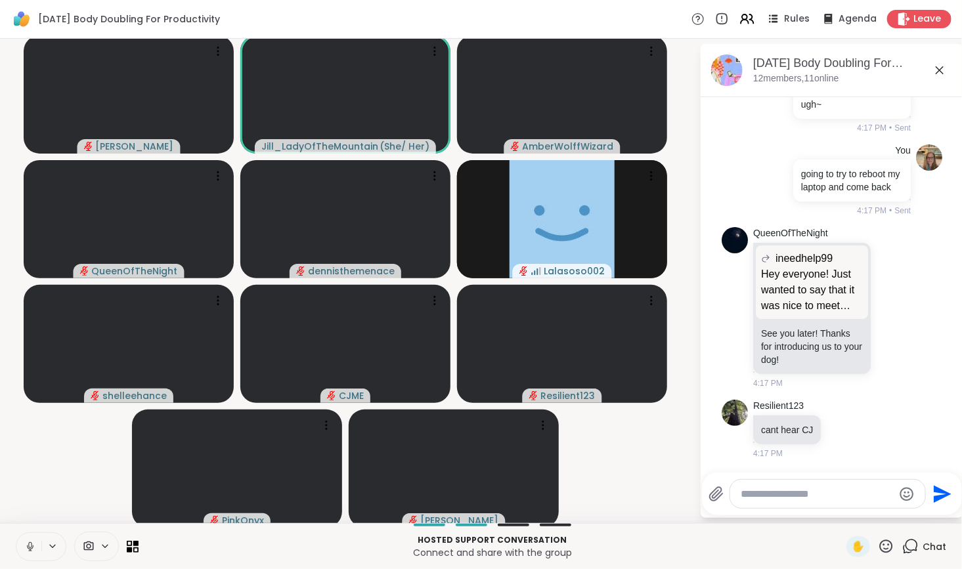
click at [28, 548] on icon at bounding box center [30, 547] width 12 height 12
click at [716, 19] on icon at bounding box center [721, 19] width 14 height 14
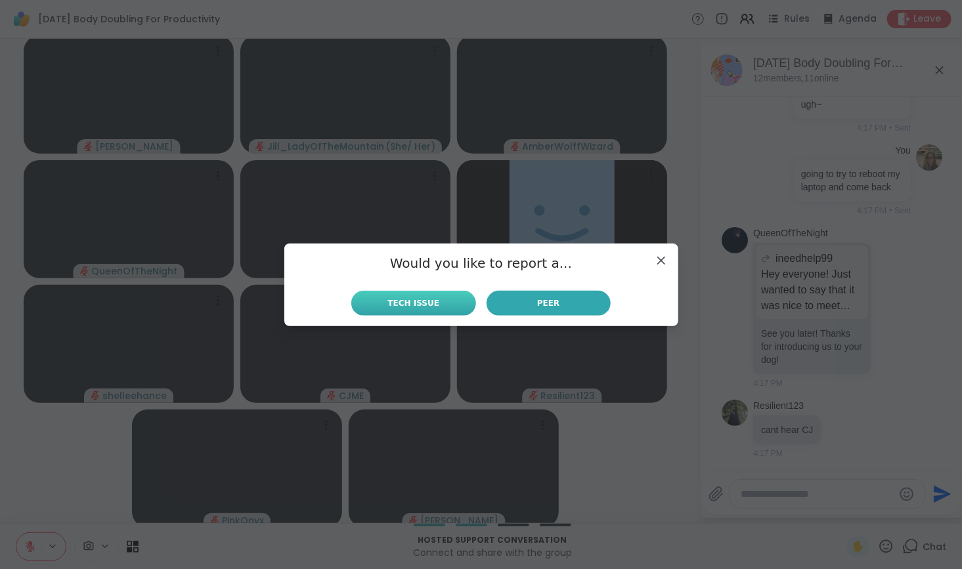
click at [454, 297] on button "Tech Issue" at bounding box center [413, 303] width 124 height 25
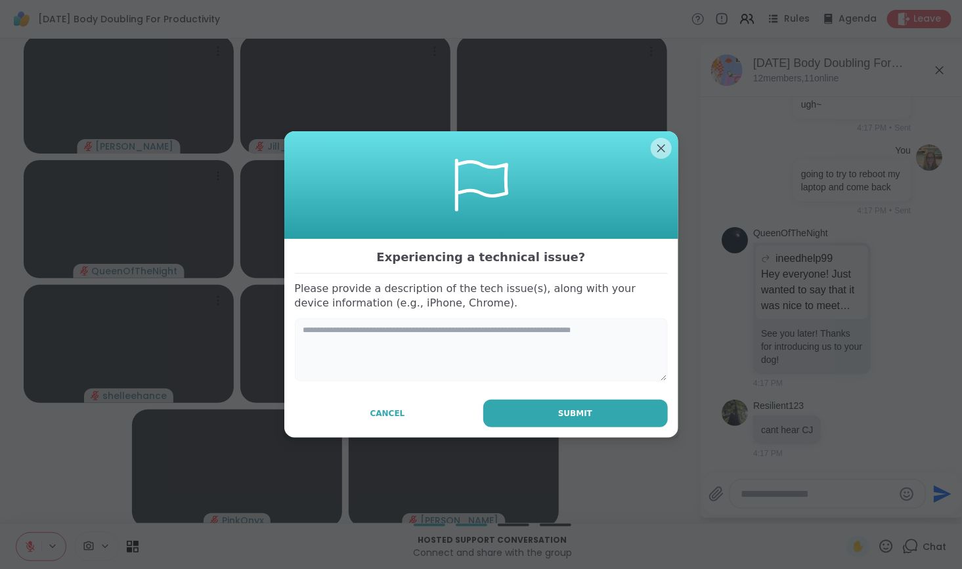
click at [454, 335] on textarea at bounding box center [481, 349] width 373 height 63
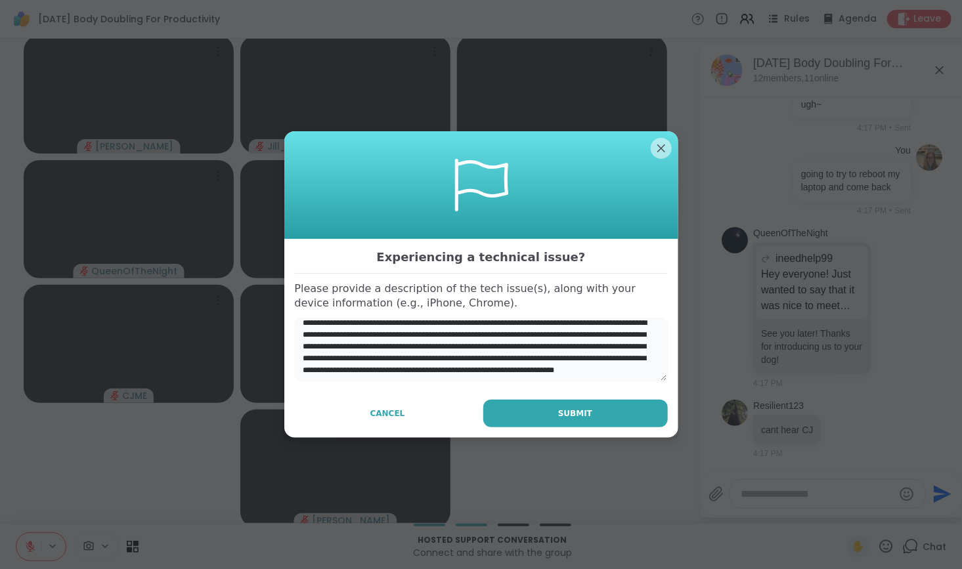
scroll to position [13, 0]
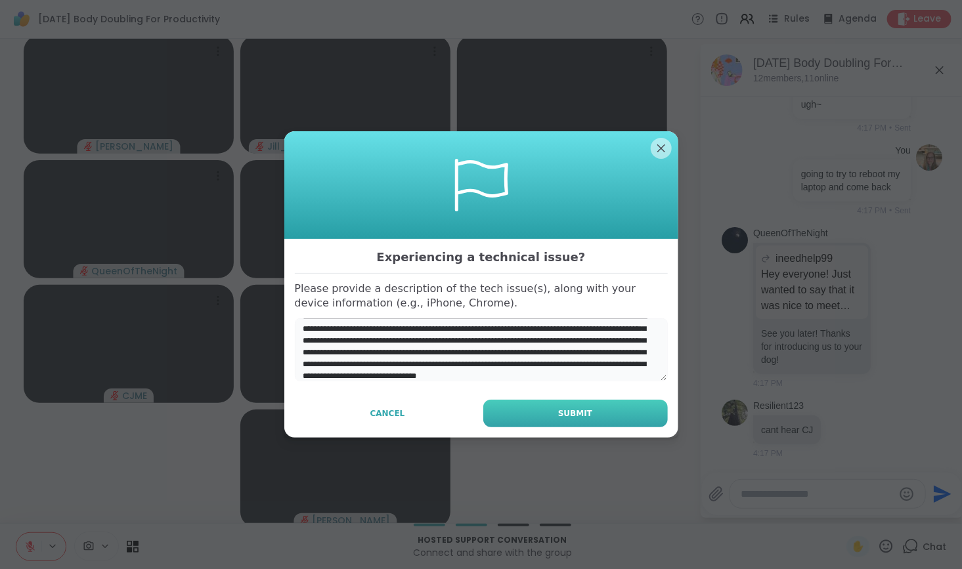
type textarea "**********"
click at [560, 410] on span "Submit" at bounding box center [575, 414] width 34 height 12
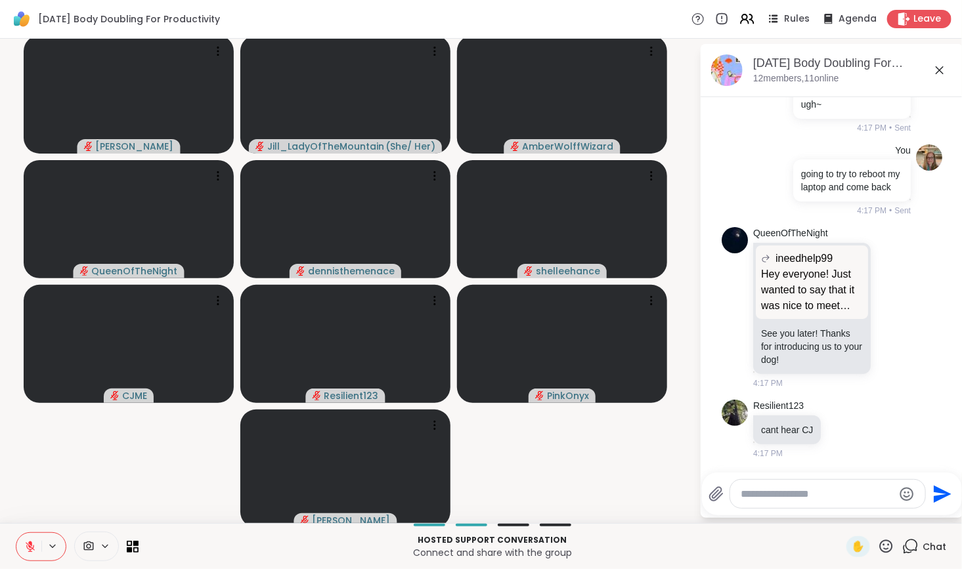
click at [831, 500] on textarea "Type your message" at bounding box center [817, 494] width 153 height 13
type textarea "*"
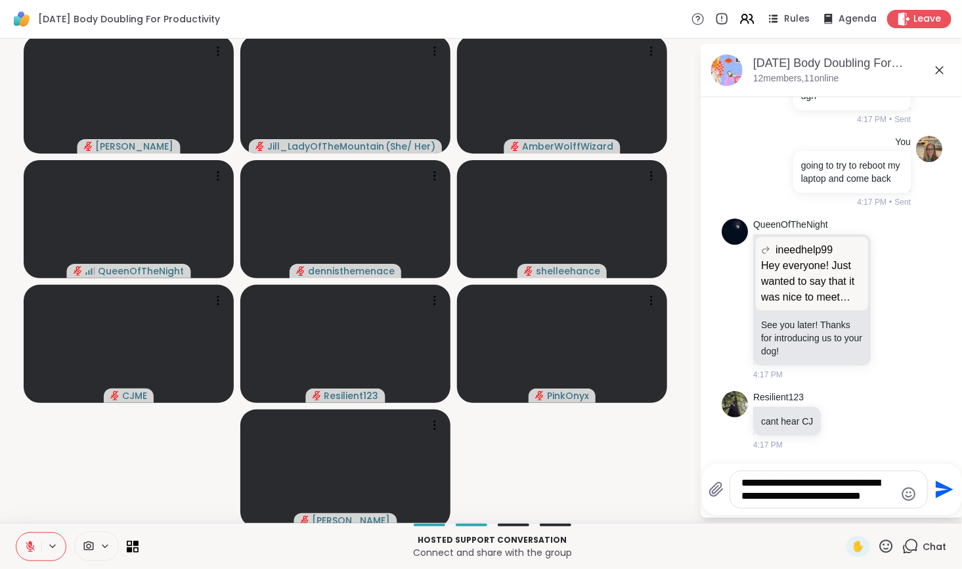
type textarea "**********"
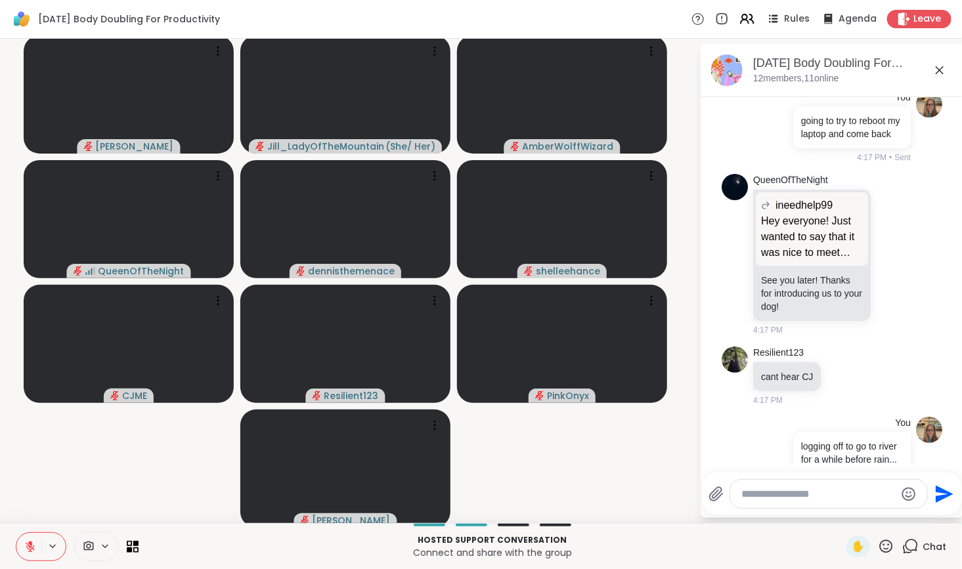
scroll to position [1225, 0]
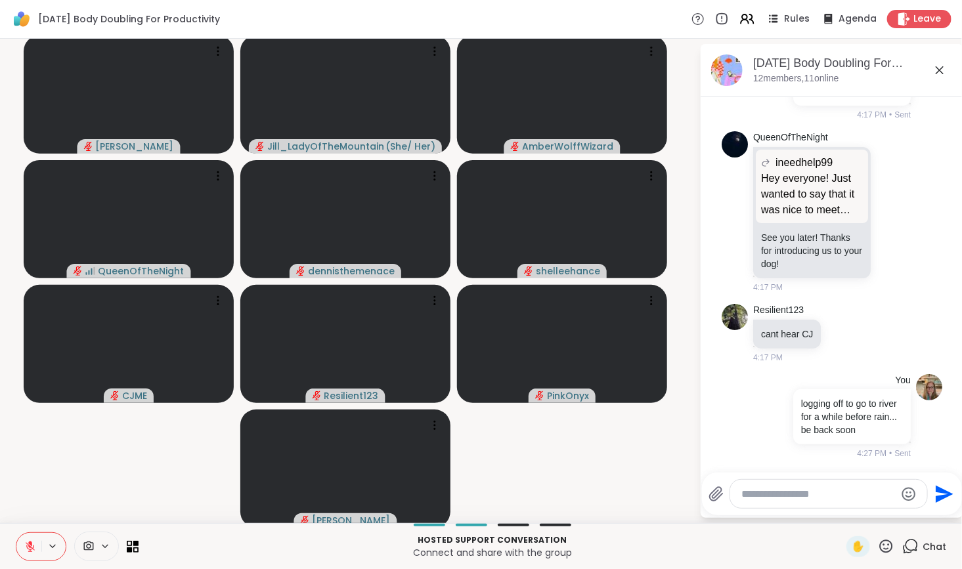
click at [841, 492] on textarea "Type your message" at bounding box center [818, 494] width 153 height 13
click at [886, 14] on div "Leave" at bounding box center [920, 18] width 68 height 19
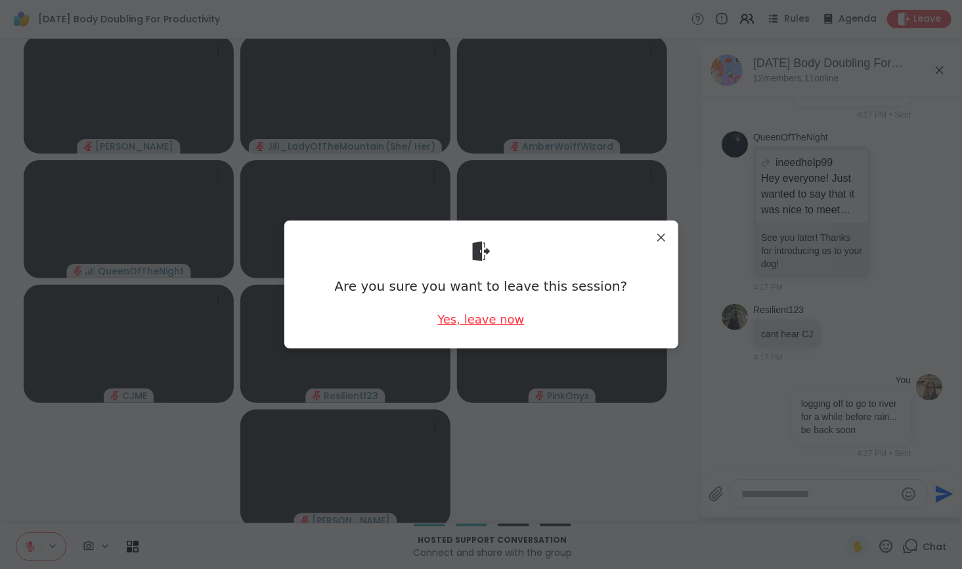
click at [494, 322] on div "Yes, leave now" at bounding box center [480, 319] width 87 height 16
